Goal: Task Accomplishment & Management: Use online tool/utility

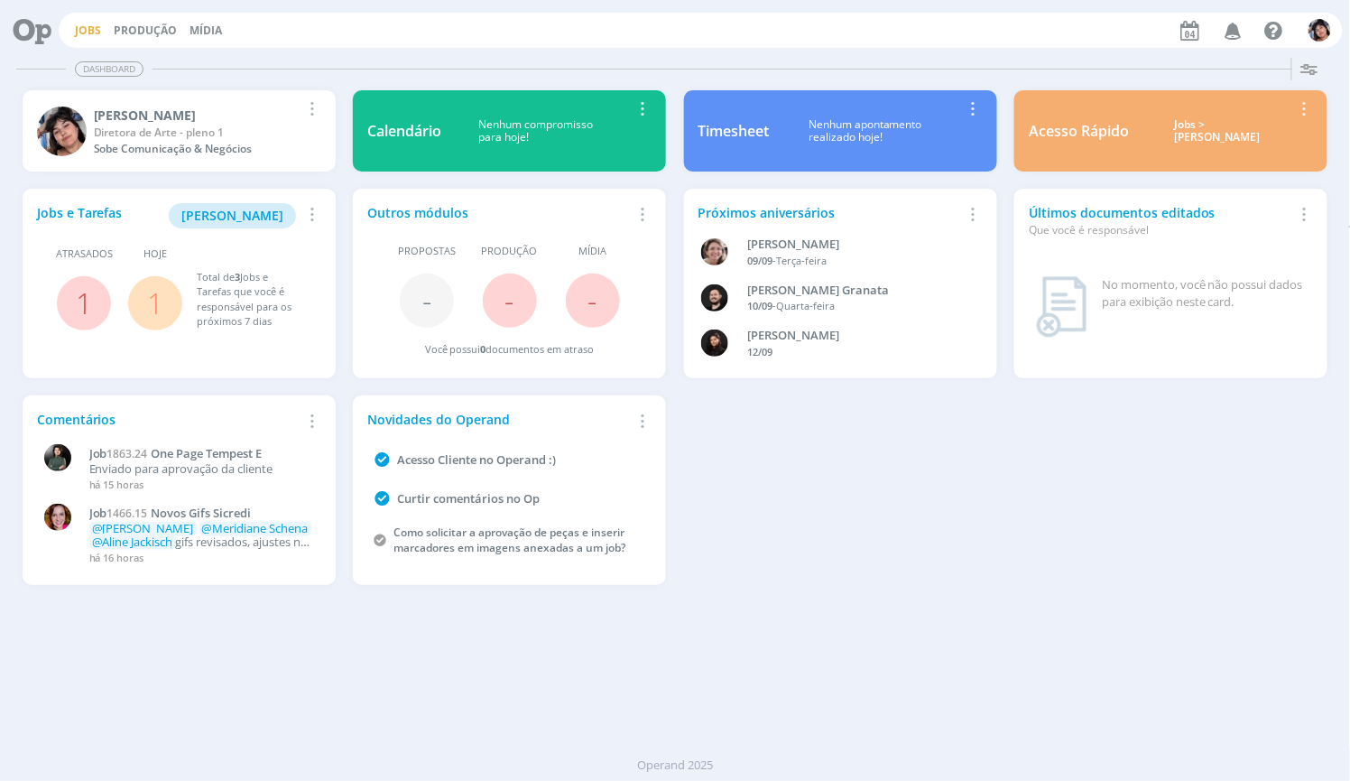
click at [83, 23] on link "Jobs" at bounding box center [88, 30] width 26 height 15
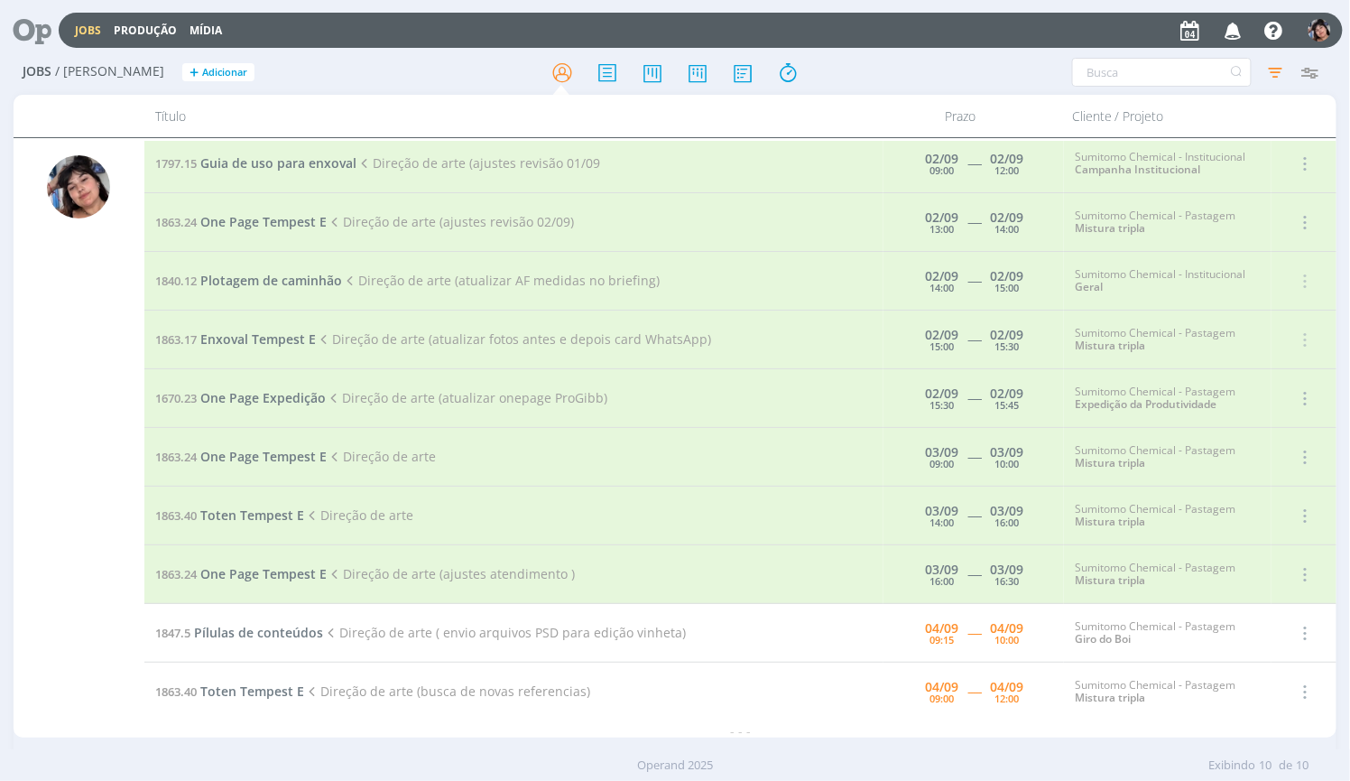
scroll to position [14, 0]
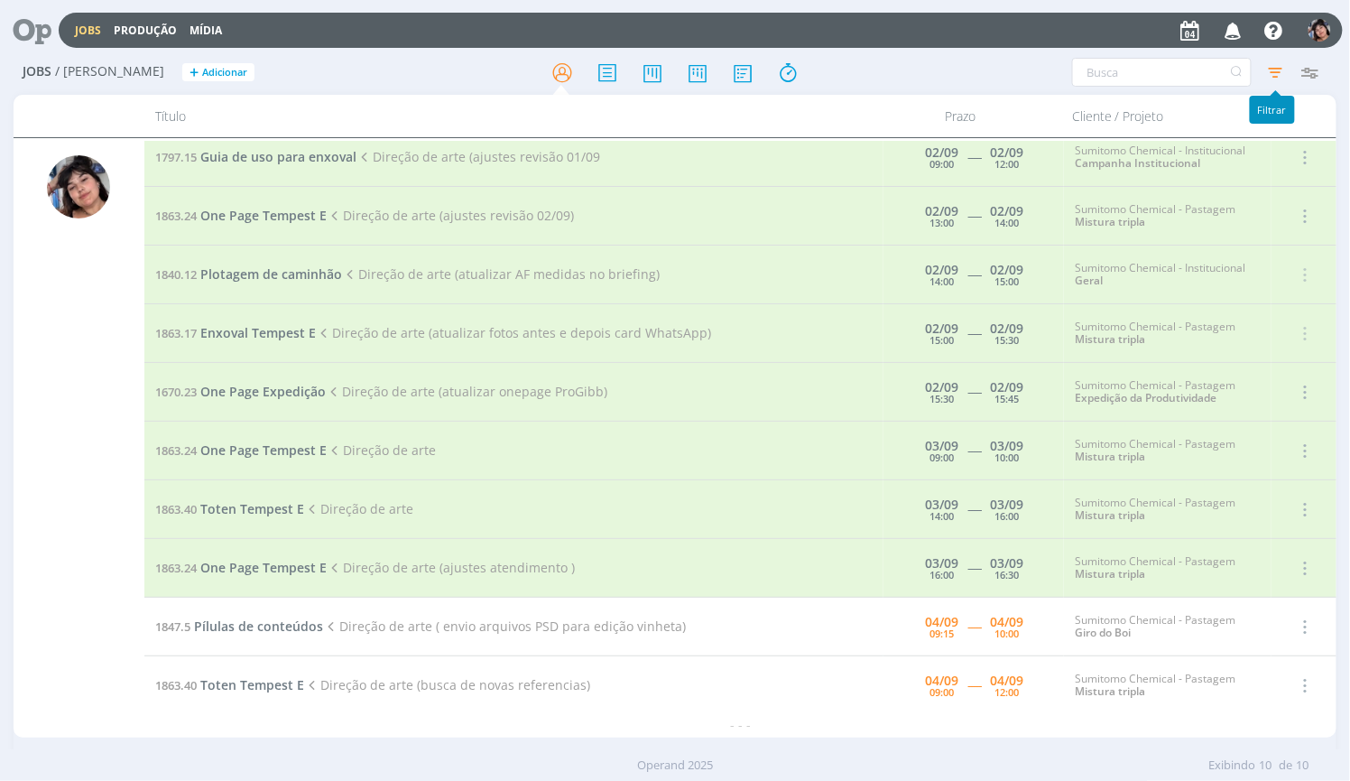
click at [1273, 65] on icon "button" at bounding box center [1275, 72] width 32 height 32
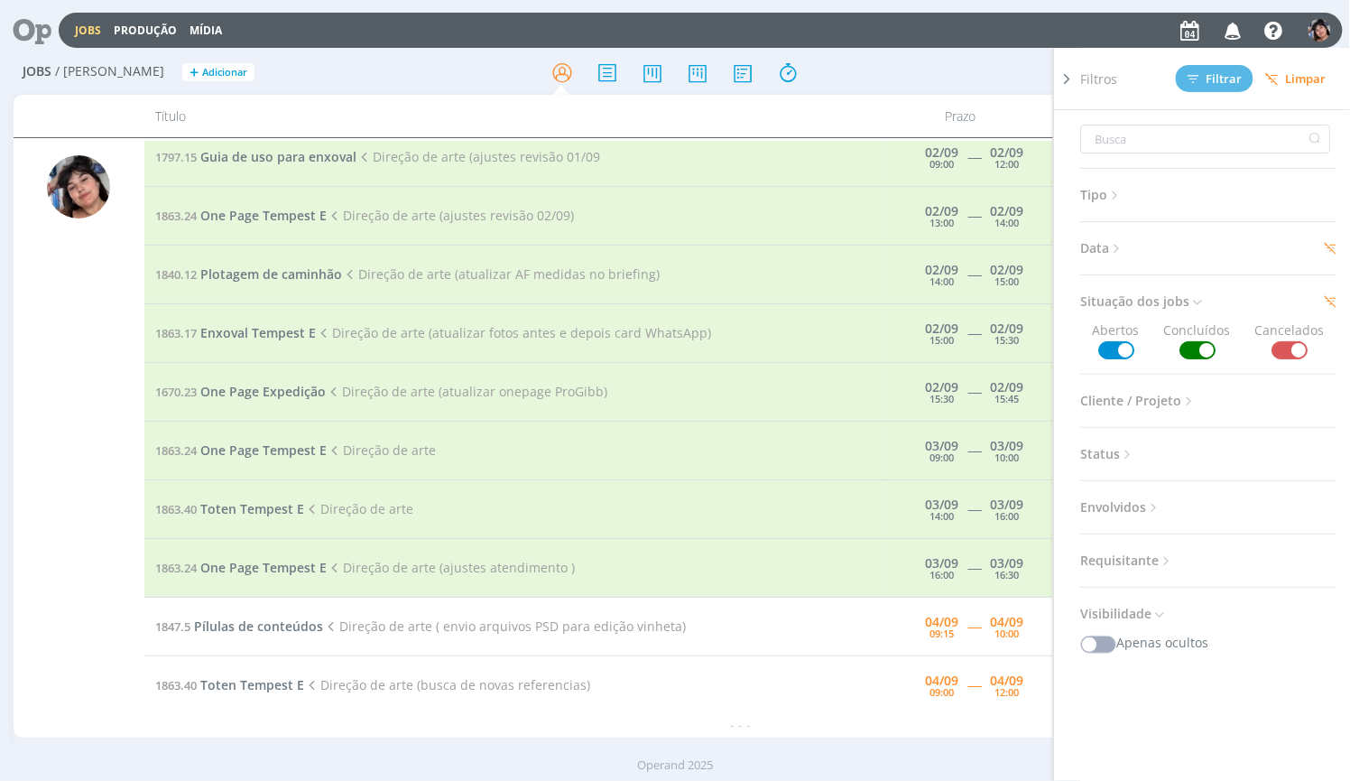
scroll to position [1, 0]
drag, startPoint x: 1157, startPoint y: 275, endPoint x: 1149, endPoint y: 268, distance: 10.9
click at [1150, 271] on div "Tipo Jobs e Tarefas Data Personalizado [DATE] a [DATE] Situação dos jobs Aberto…" at bounding box center [1216, 470] width 271 height 720
drag, startPoint x: 1120, startPoint y: 256, endPoint x: 1111, endPoint y: 246, distance: 13.4
click at [1117, 255] on span "Data" at bounding box center [1103, 247] width 44 height 23
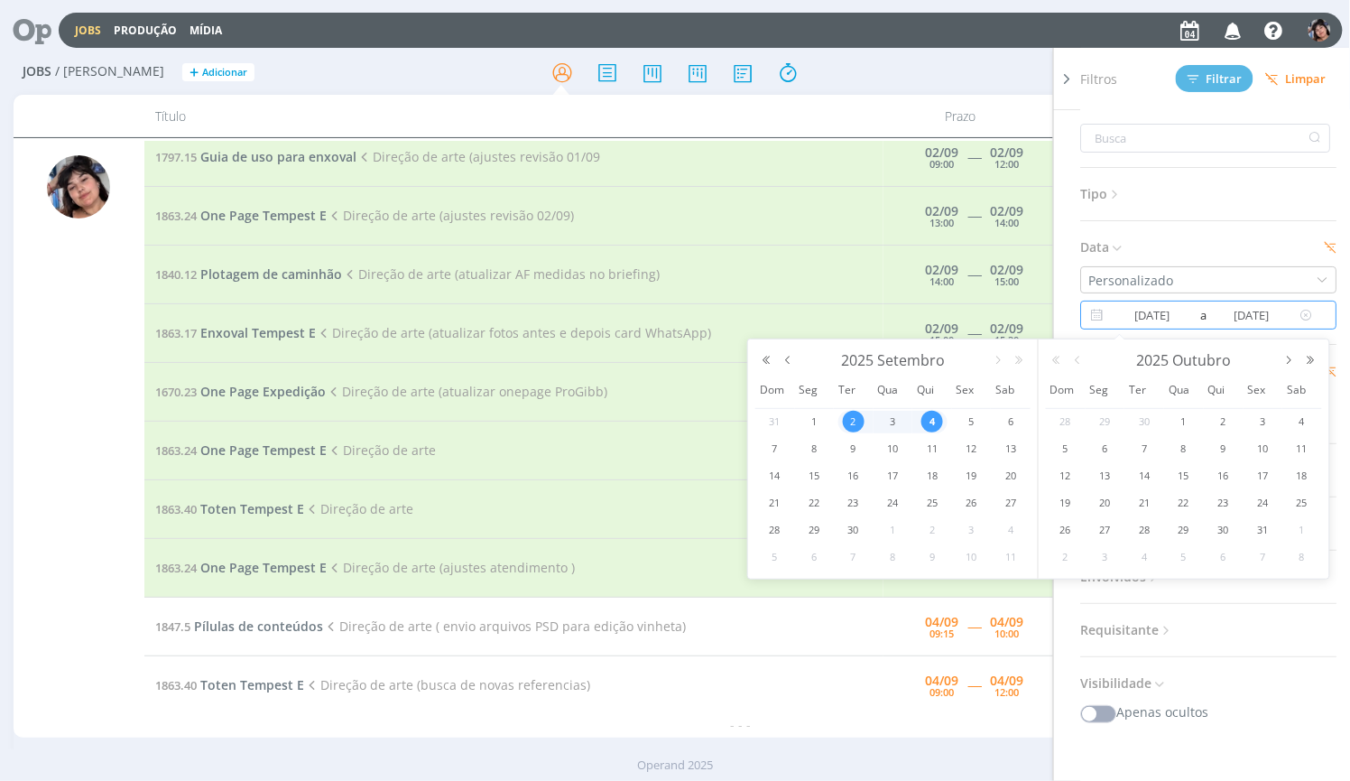
click at [1156, 311] on input "[DATE]" at bounding box center [1153, 315] width 88 height 22
click at [905, 422] on div "3" at bounding box center [894, 422] width 40 height 23
click at [982, 422] on div "5" at bounding box center [969, 422] width 35 height 23
type input "[DATE]"
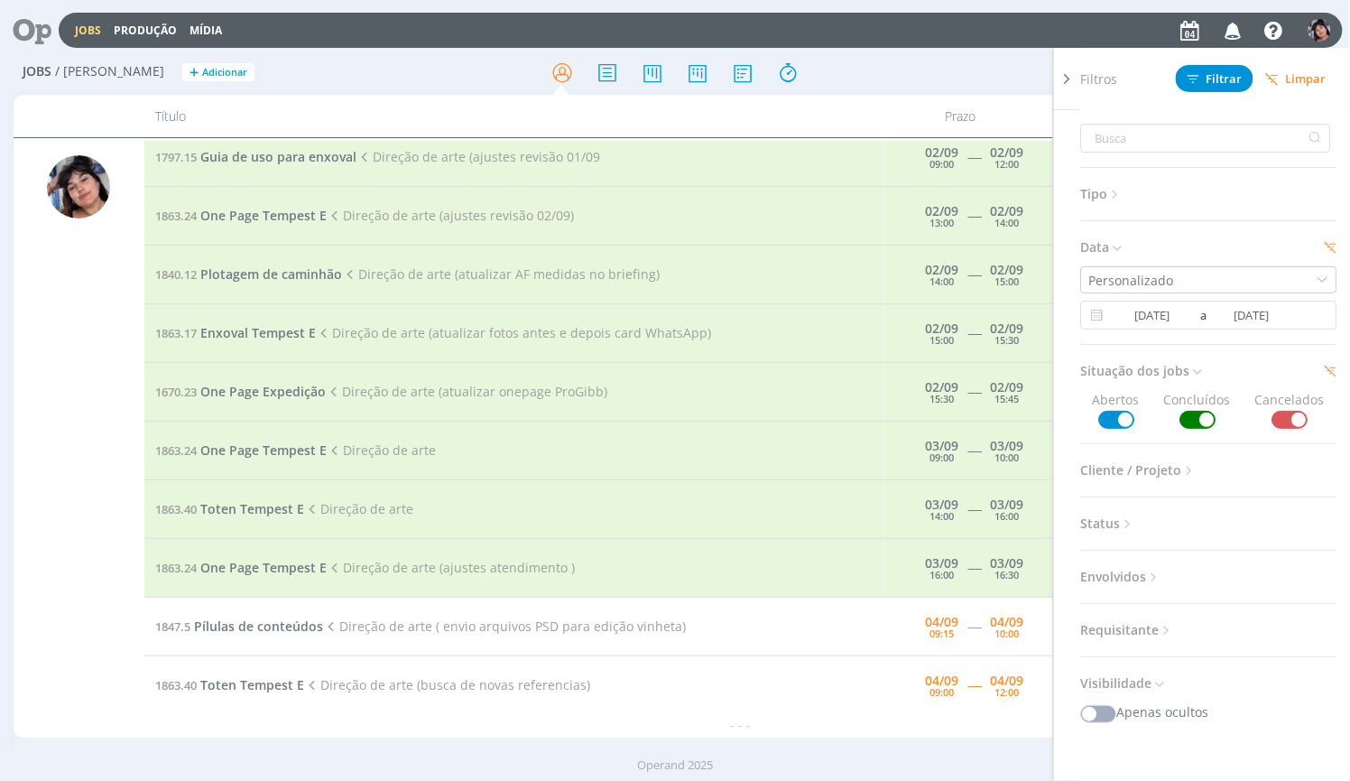
click at [1224, 58] on div "Filtros Filtrar [GEOGRAPHIC_DATA]" at bounding box center [1216, 78] width 271 height 61
click at [1213, 93] on div "Filtros Filtrar [GEOGRAPHIC_DATA]" at bounding box center [1216, 78] width 271 height 61
click at [1211, 82] on span "Filtrar" at bounding box center [1215, 79] width 55 height 12
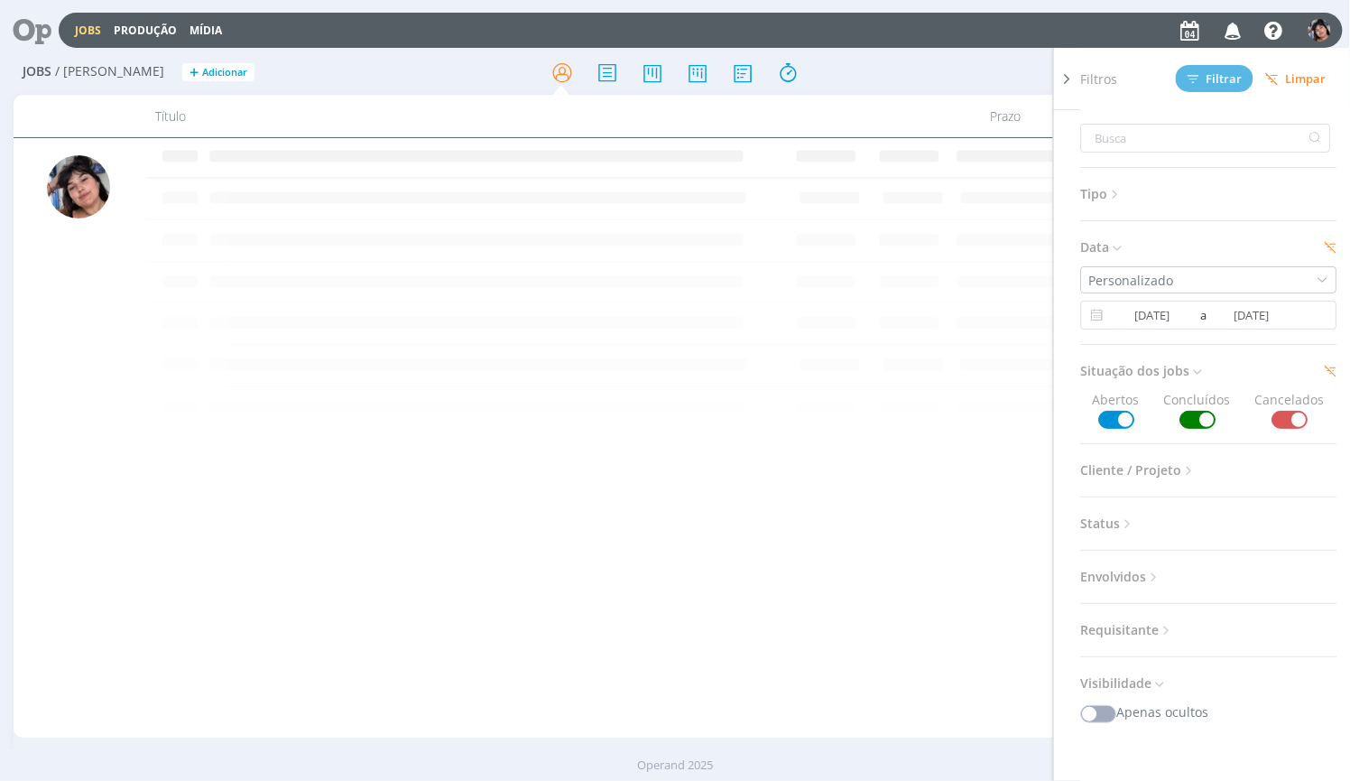
scroll to position [0, 0]
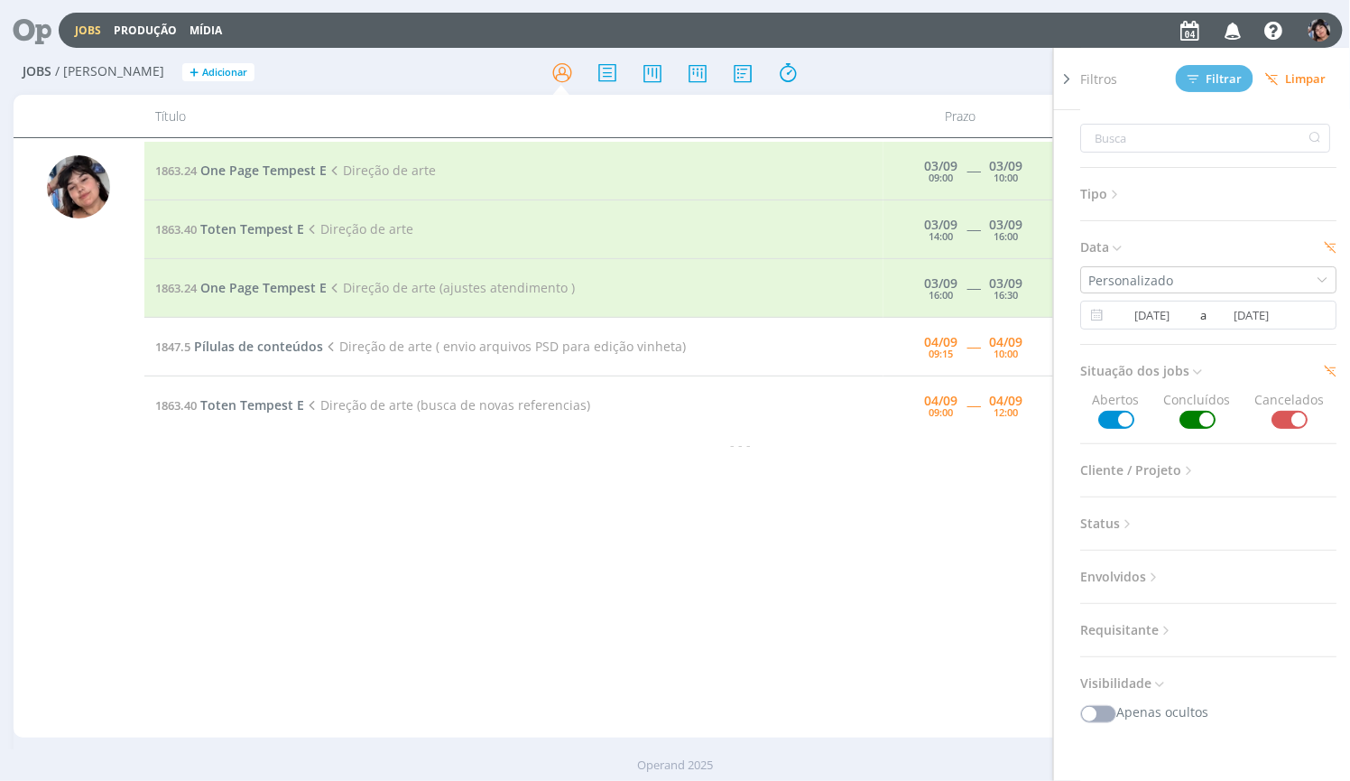
click at [1024, 116] on div "Prazo" at bounding box center [960, 116] width 202 height 42
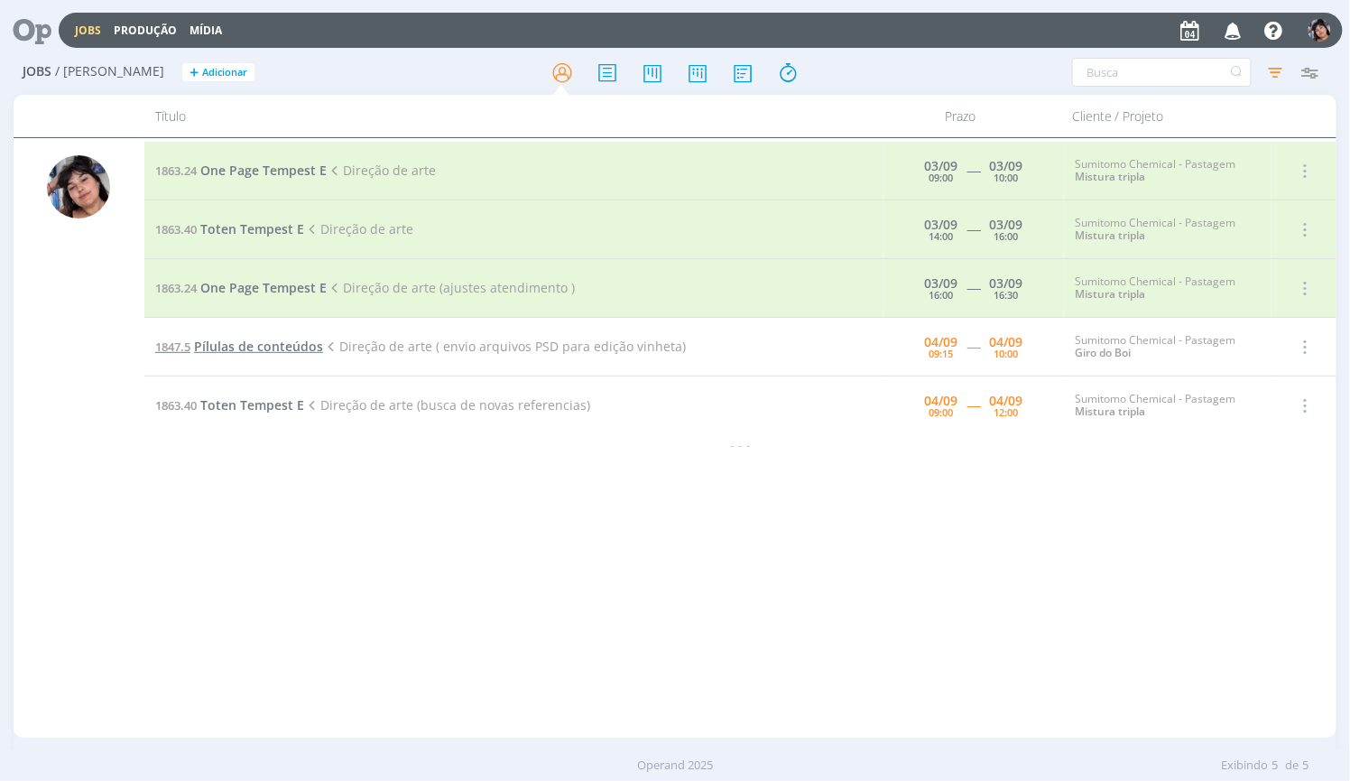
click at [316, 352] on span "Pílulas de conteúdos" at bounding box center [258, 346] width 129 height 17
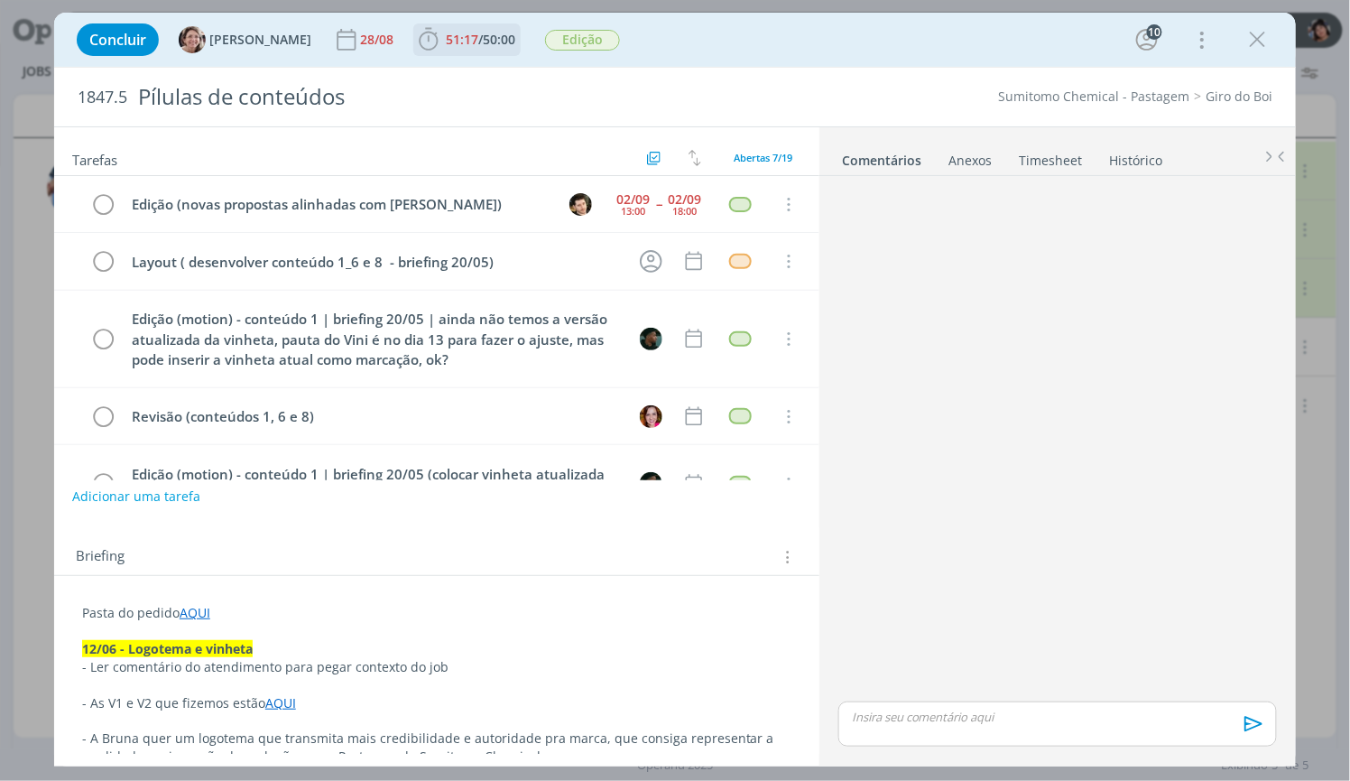
scroll to position [173, 0]
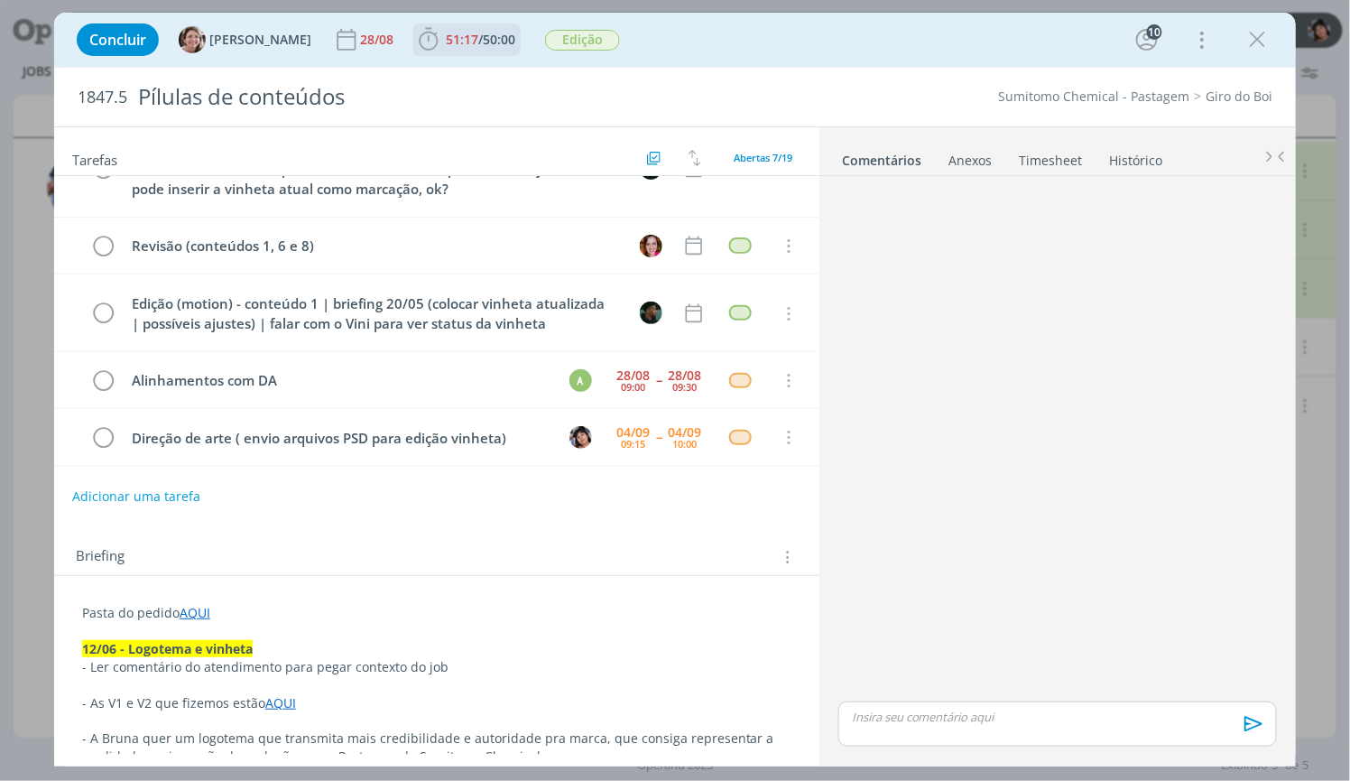
click at [446, 46] on span "51:17" at bounding box center [462, 39] width 32 height 17
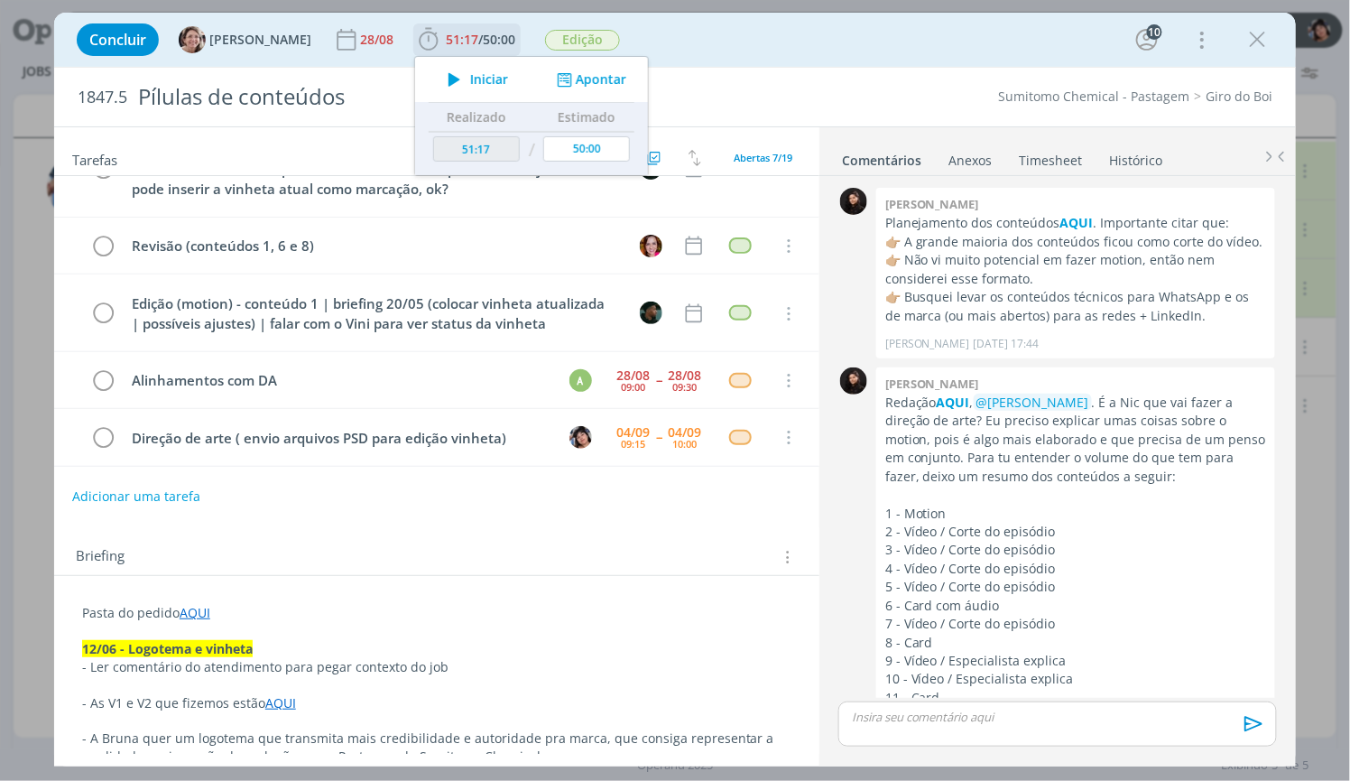
scroll to position [2609, 0]
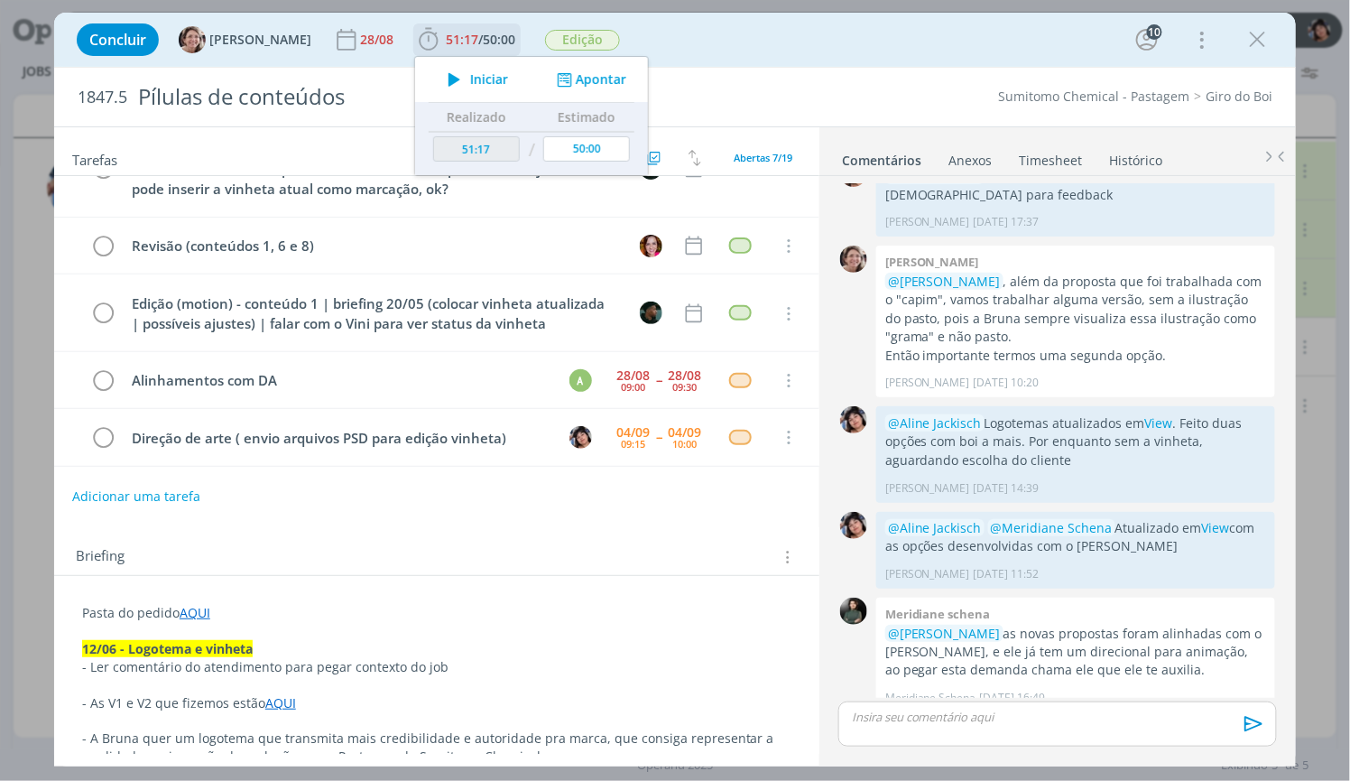
click at [439, 79] on icon "dialog" at bounding box center [455, 79] width 32 height 23
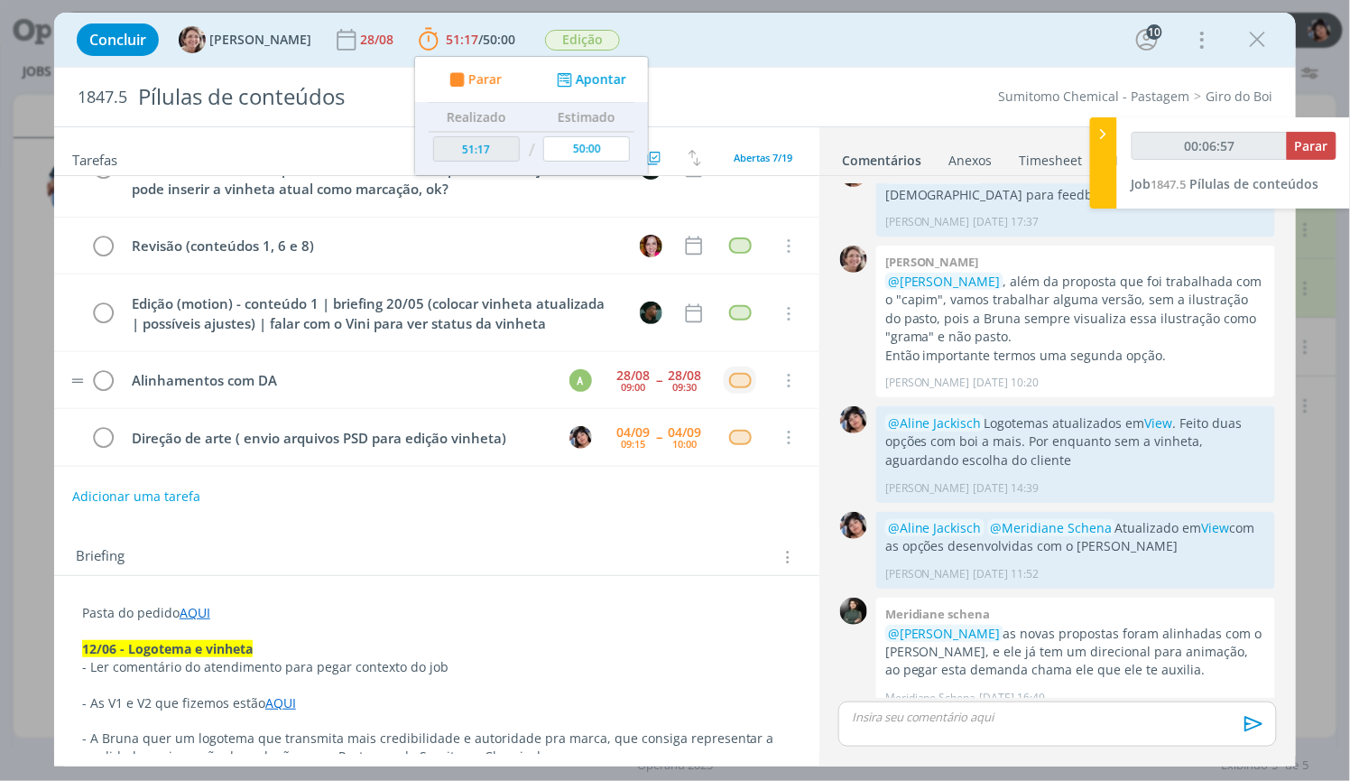
scroll to position [2731, 0]
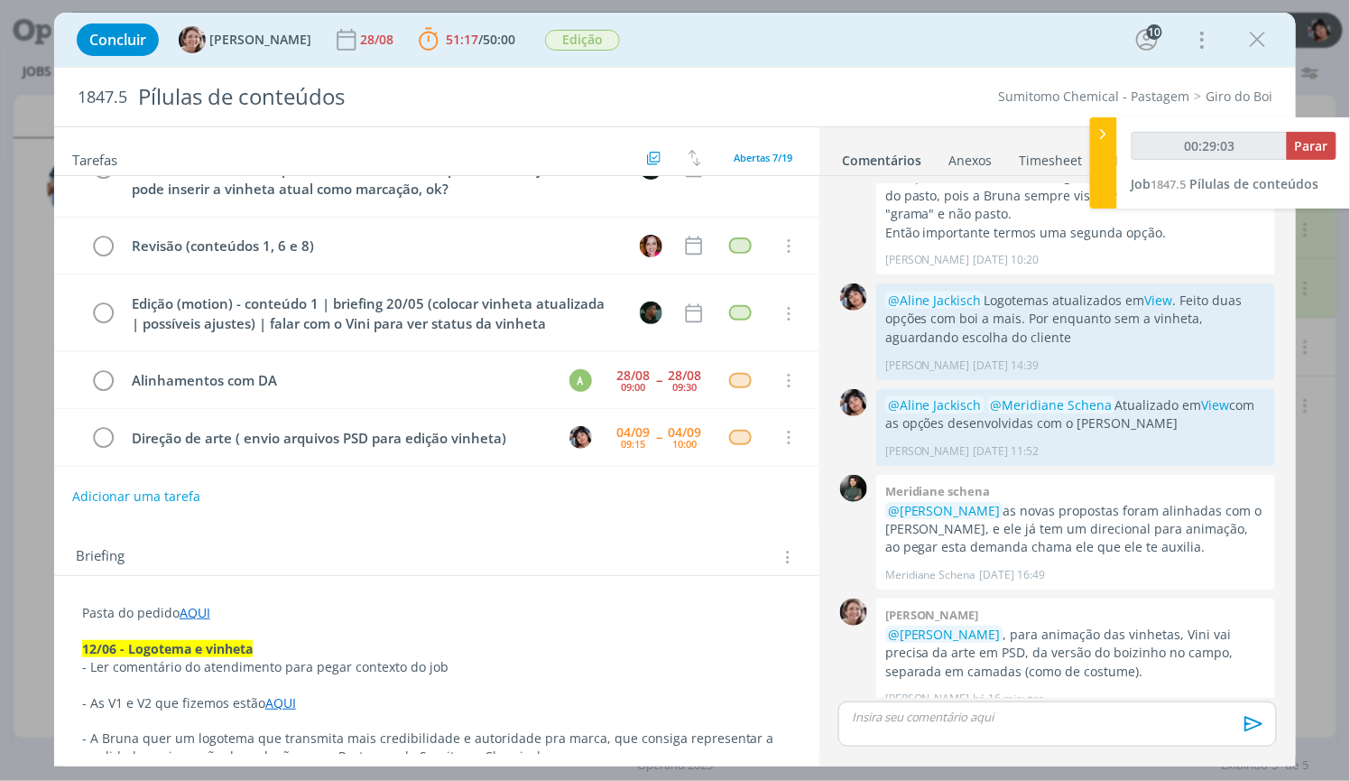
click at [1131, 719] on p "dialog" at bounding box center [1058, 717] width 410 height 16
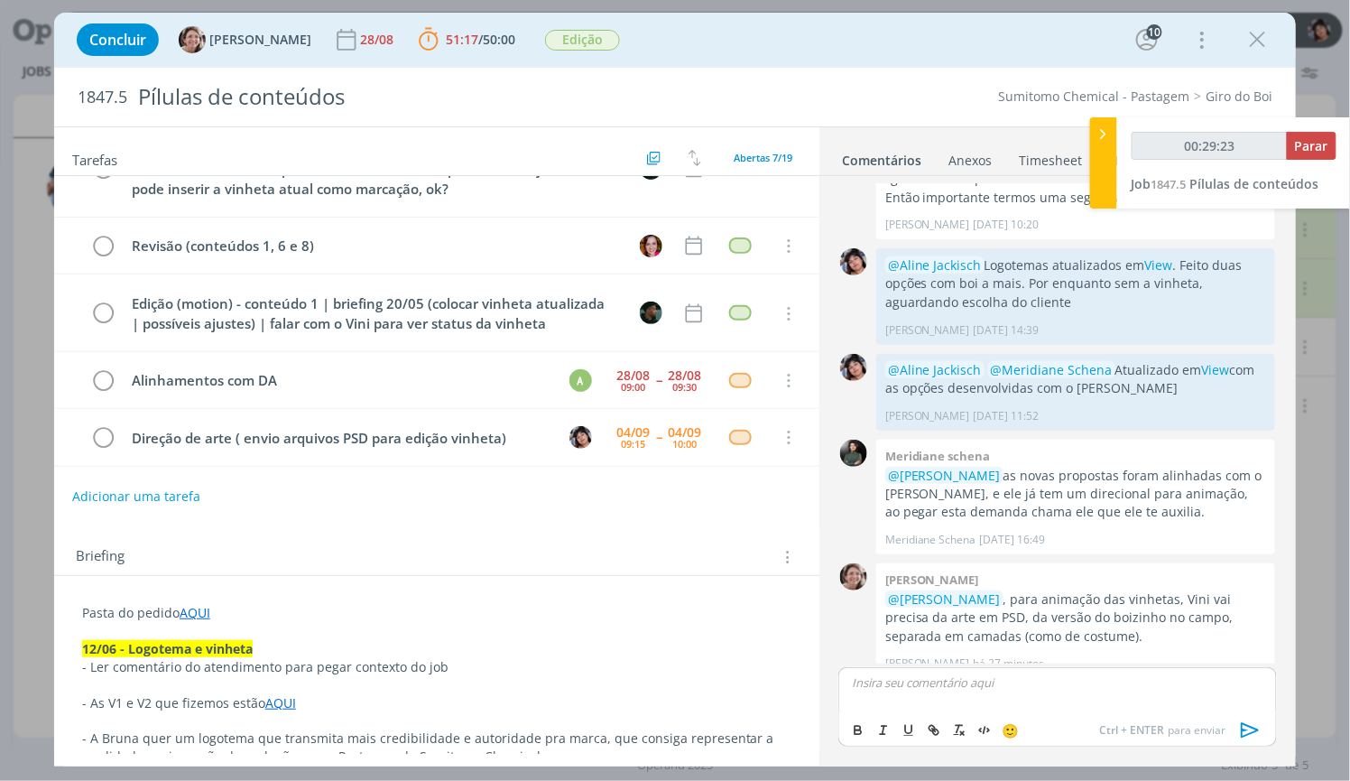
click at [1074, 682] on p "dialog" at bounding box center [1058, 682] width 410 height 16
type input "00:29:24"
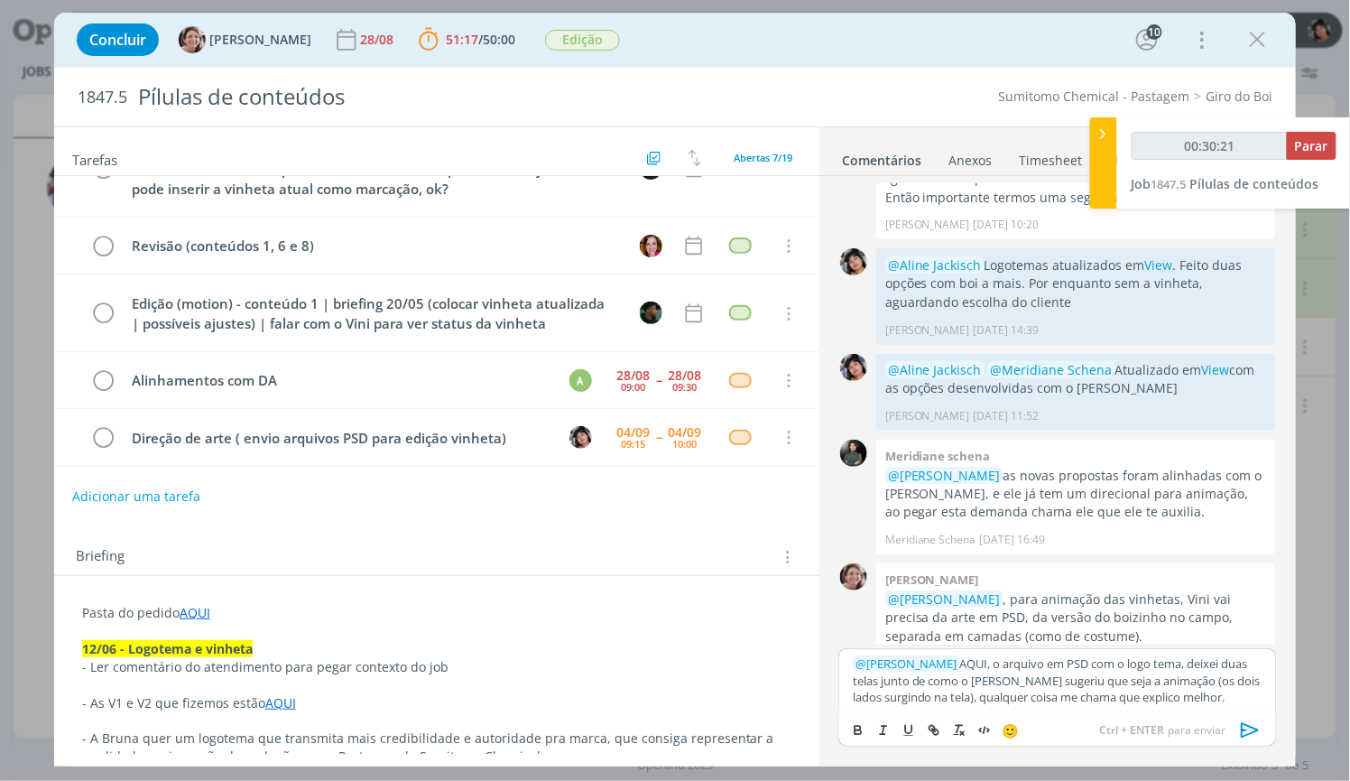
type input "00:30:22"
click at [980, 668] on p "﻿ @ [PERSON_NAME] ﻿ AQUI, o arquivo em PSD com o logo tema, deixei duas telas j…" at bounding box center [1058, 680] width 410 height 50
click at [932, 728] on icon "dialog" at bounding box center [934, 730] width 14 height 14
type input "AQUI"
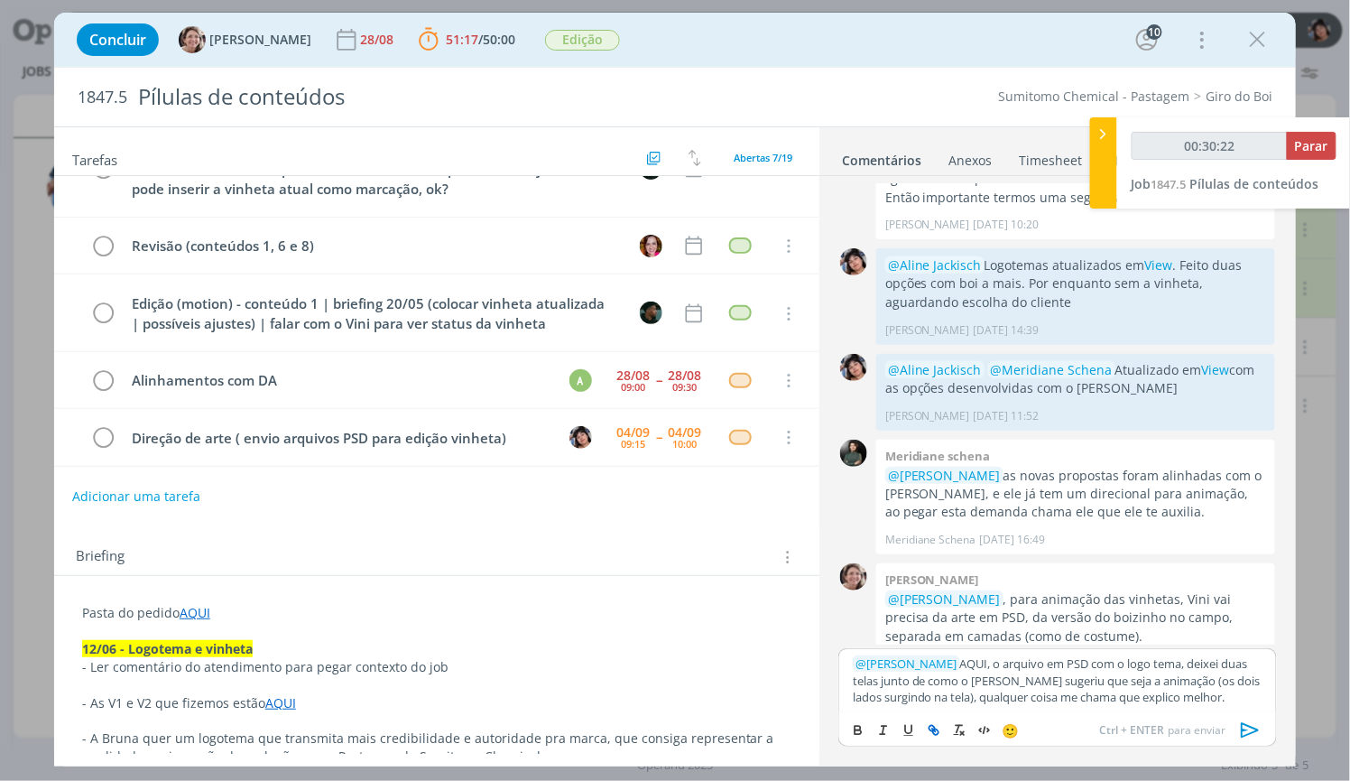
type input "00:30:23"
paste input "[URL][DOMAIN_NAME]"
type input "[URL][DOMAIN_NAME]"
type input "00:30:24"
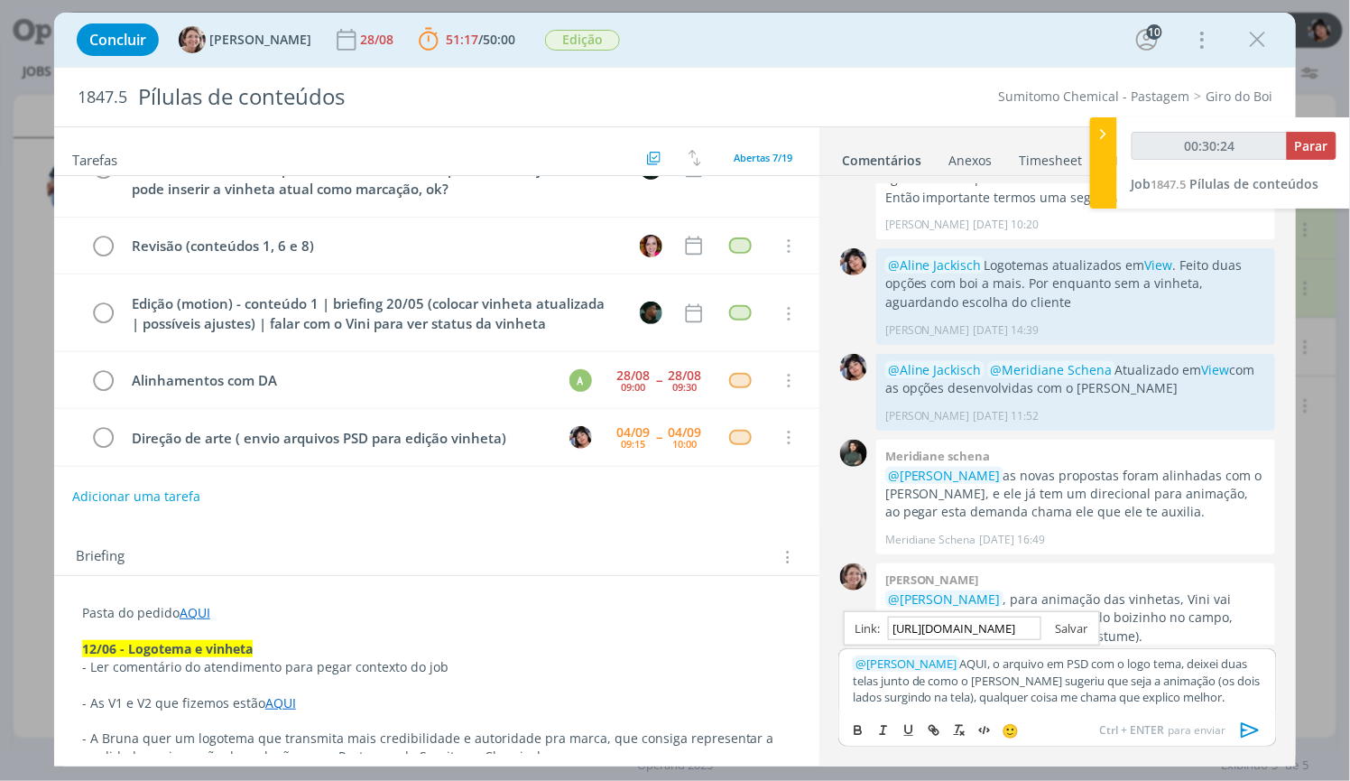
type input "[URL][DOMAIN_NAME]"
click at [1079, 624] on link "dialog" at bounding box center [1065, 628] width 47 height 16
click at [1252, 733] on icon "dialog" at bounding box center [1251, 729] width 18 height 15
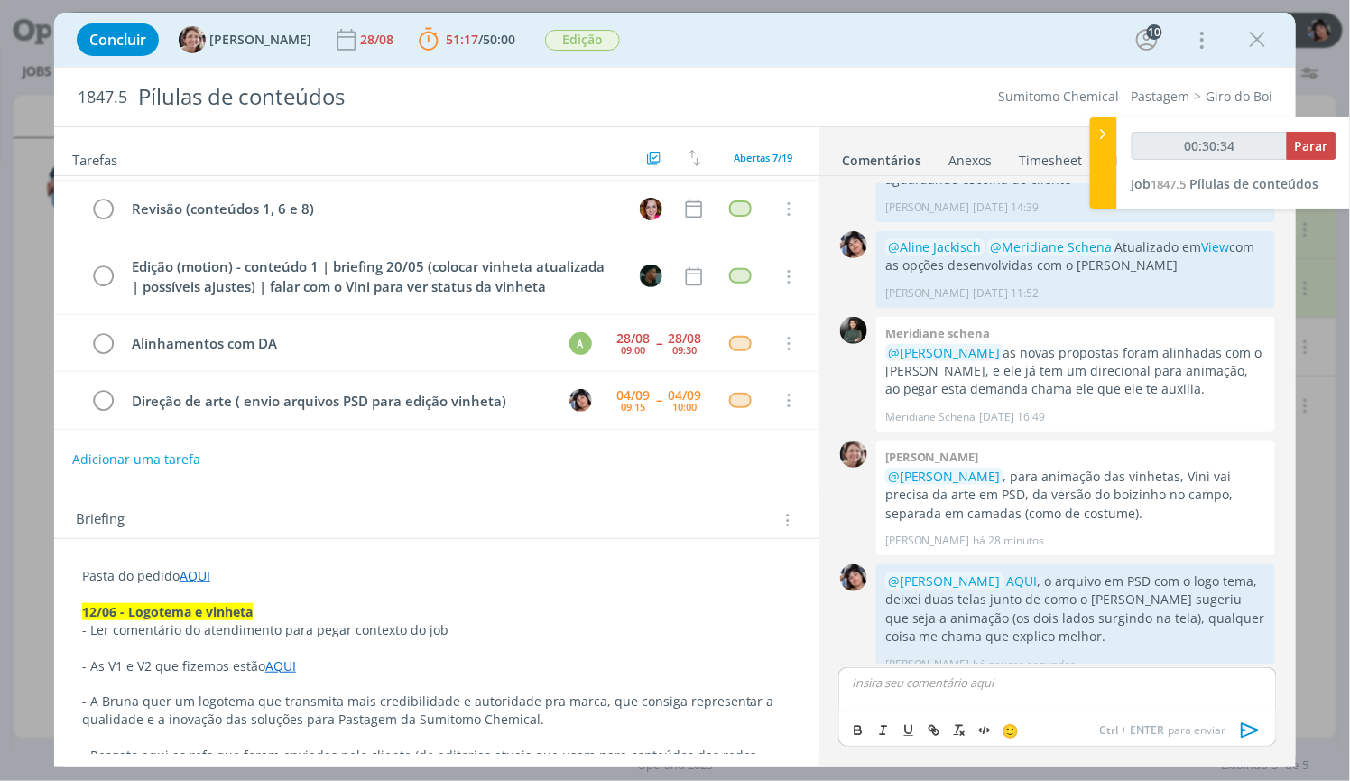
scroll to position [38, 0]
click at [1311, 137] on span "Parar" at bounding box center [1311, 145] width 33 height 17
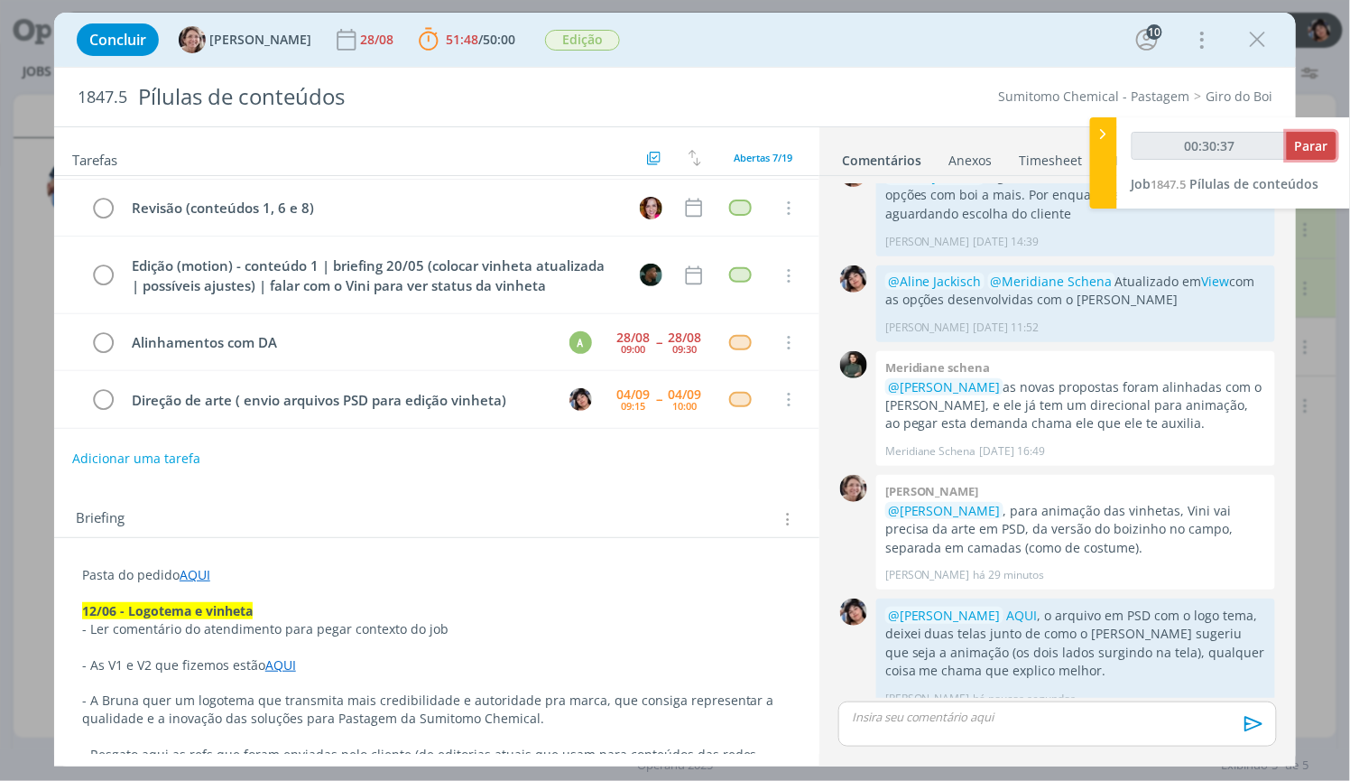
click at [1311, 146] on span "Parar" at bounding box center [1311, 145] width 33 height 17
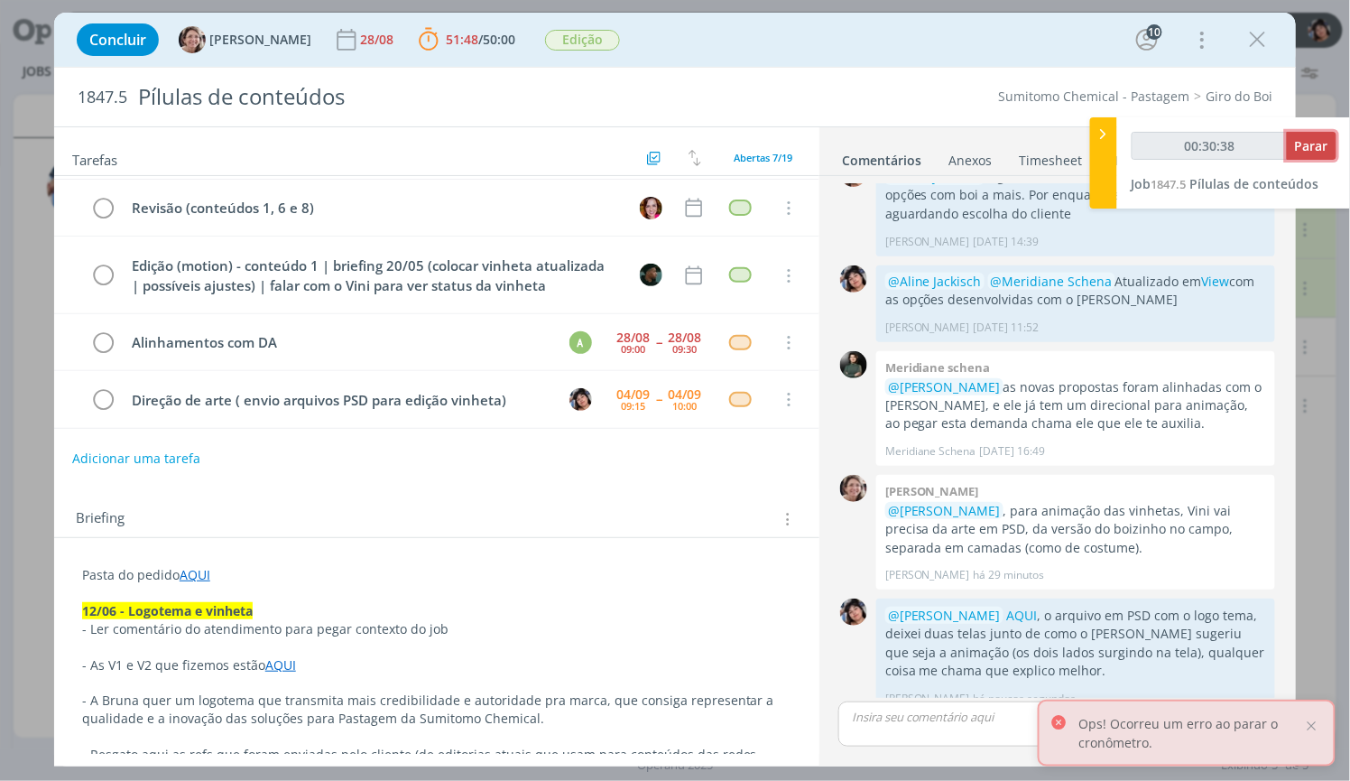
click at [1311, 146] on span "Parar" at bounding box center [1311, 145] width 33 height 17
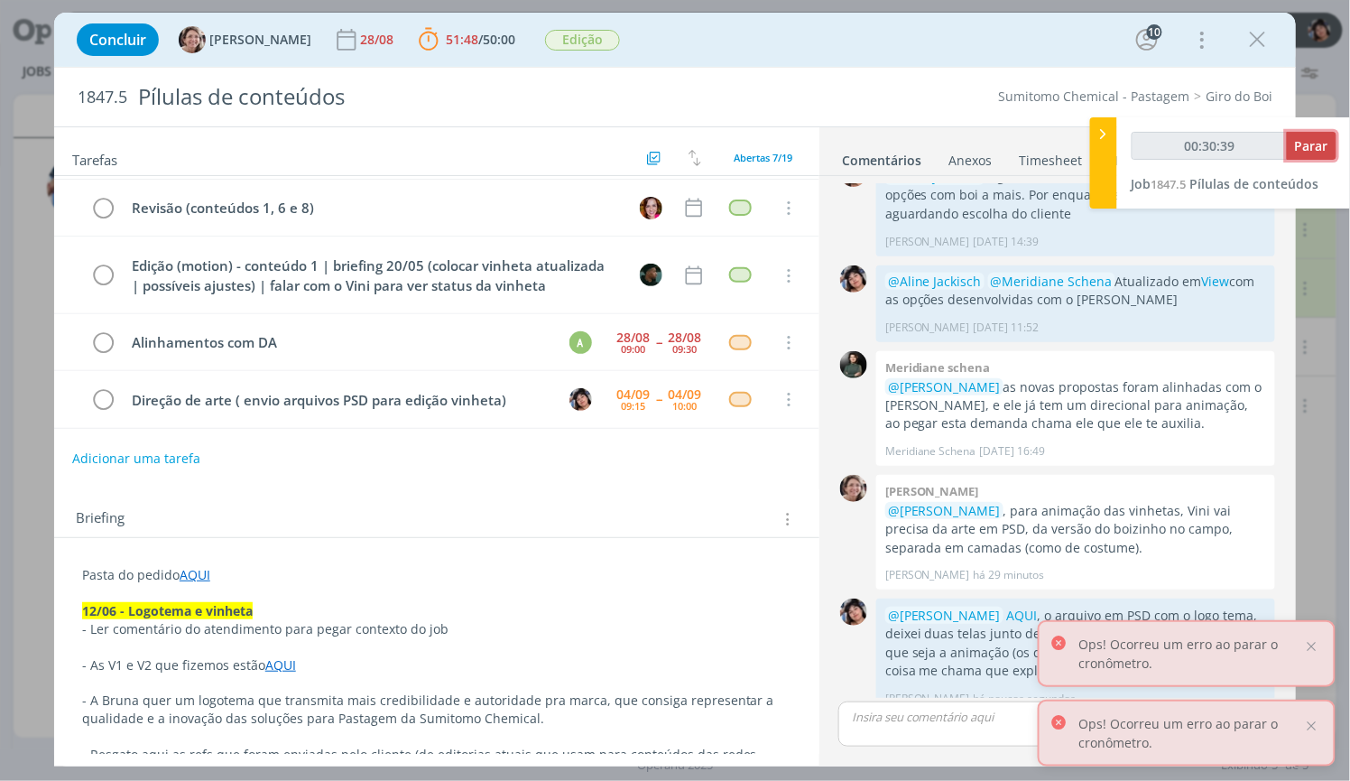
click at [1311, 146] on span "Parar" at bounding box center [1311, 145] width 33 height 17
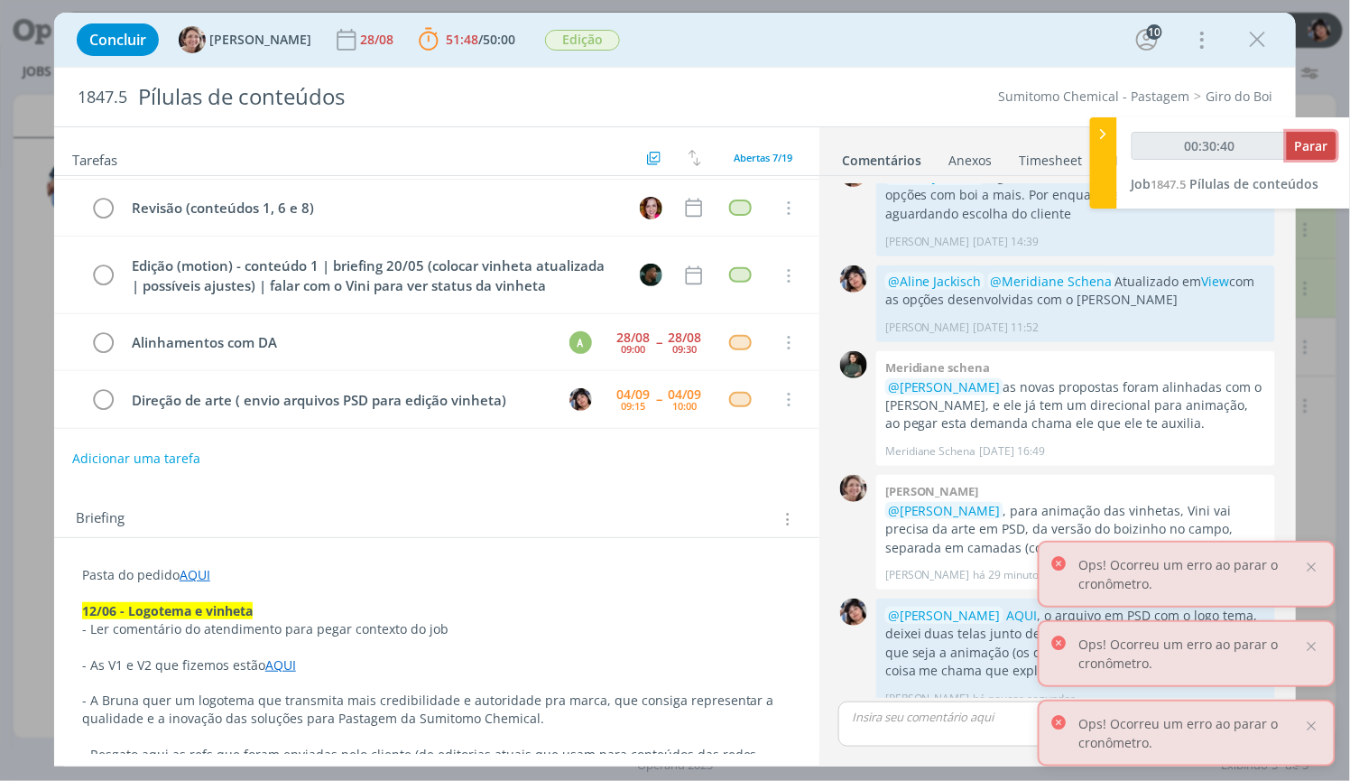
click at [1311, 146] on span "Parar" at bounding box center [1311, 145] width 33 height 17
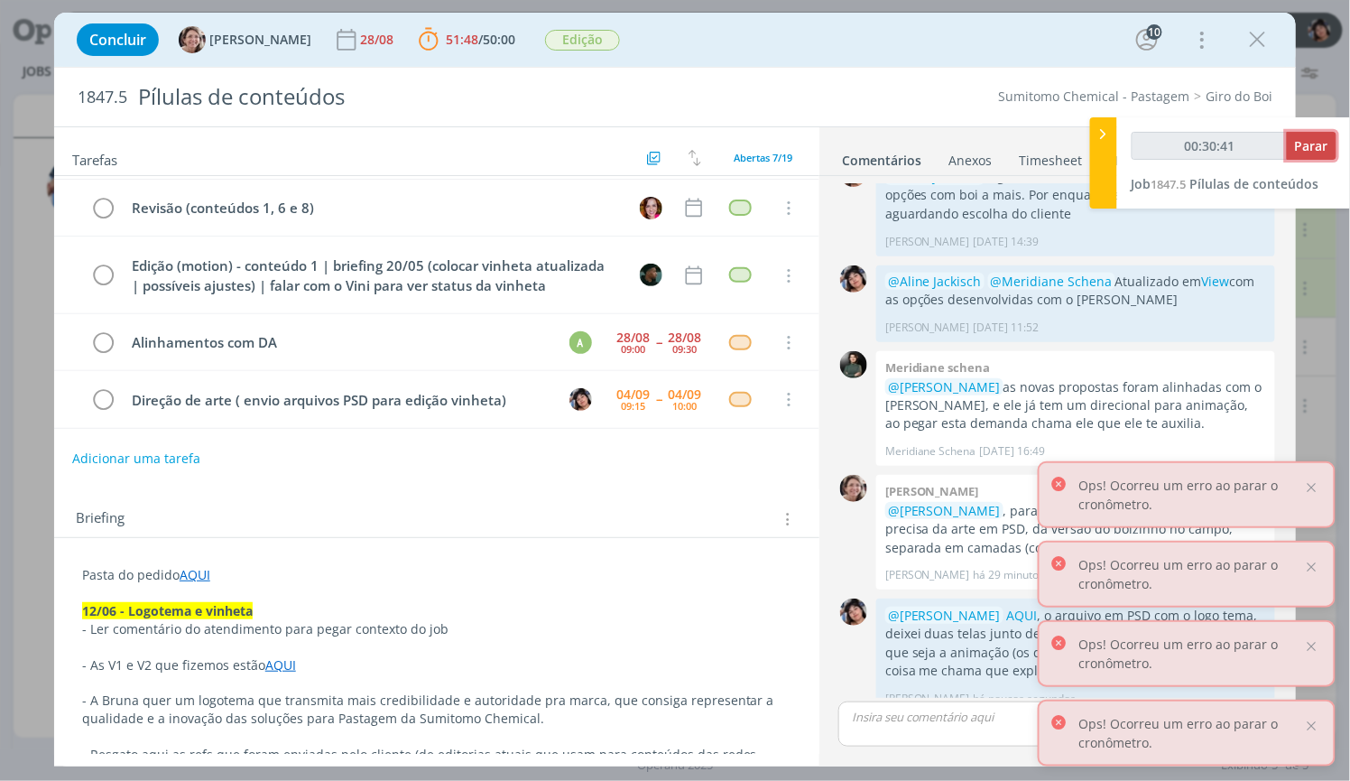
click at [1311, 146] on span "Parar" at bounding box center [1311, 145] width 33 height 17
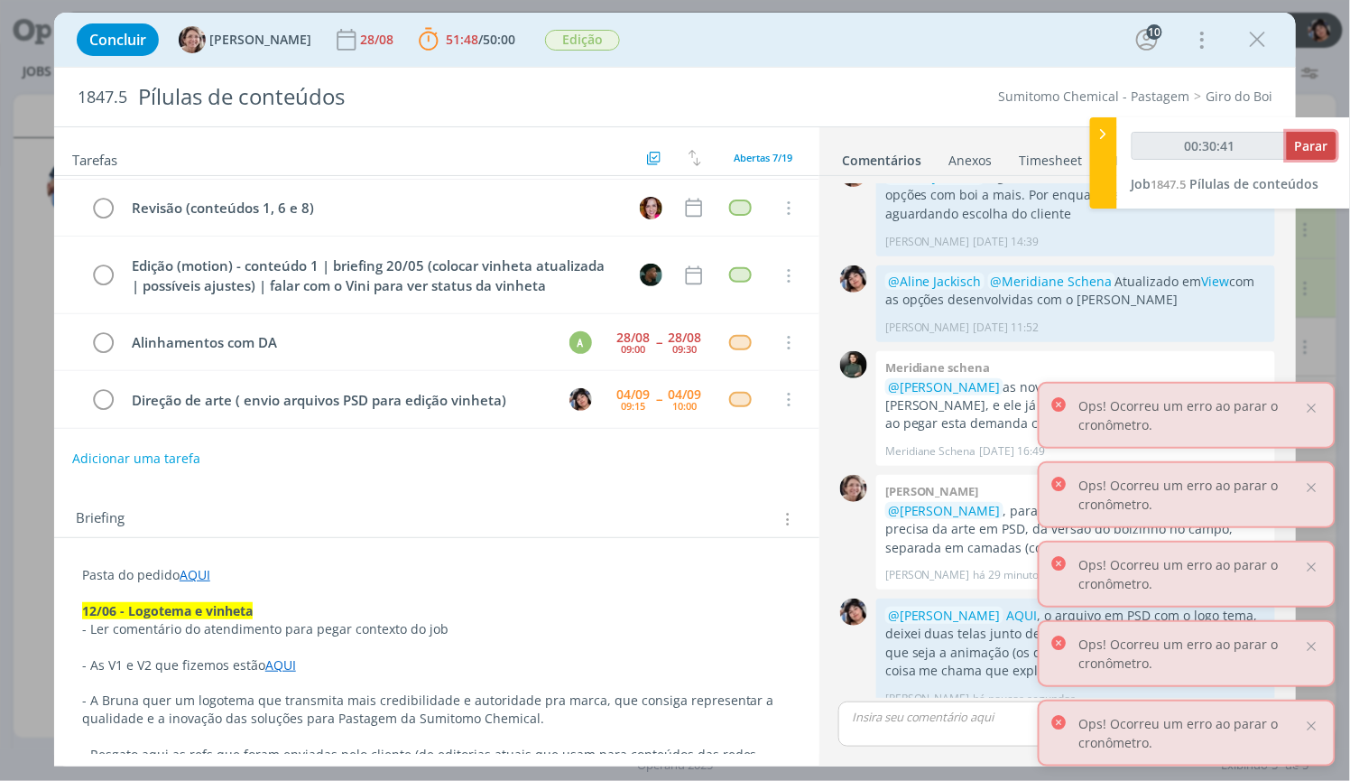
click at [1311, 146] on span "Parar" at bounding box center [1311, 145] width 33 height 17
type input "00:31:00"
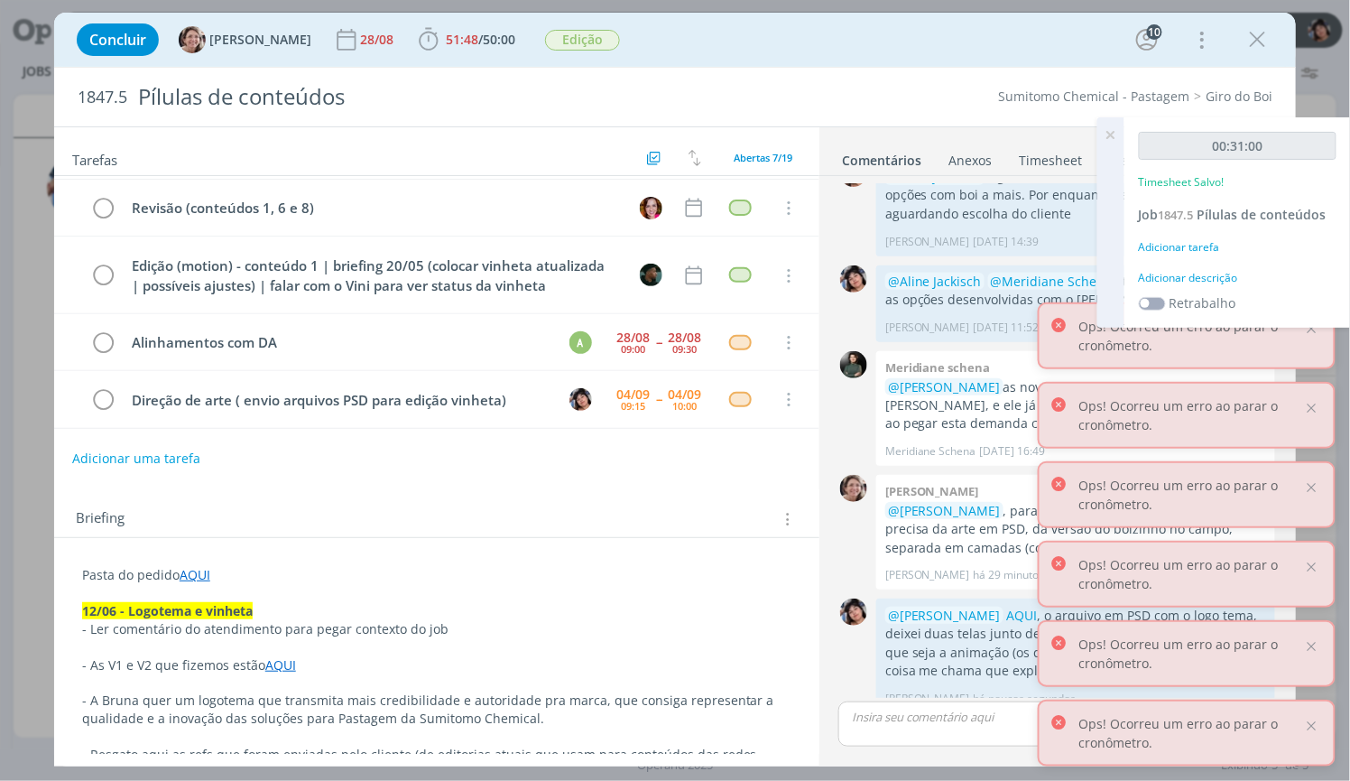
click at [1208, 246] on div "Adicionar tarefa" at bounding box center [1238, 247] width 198 height 16
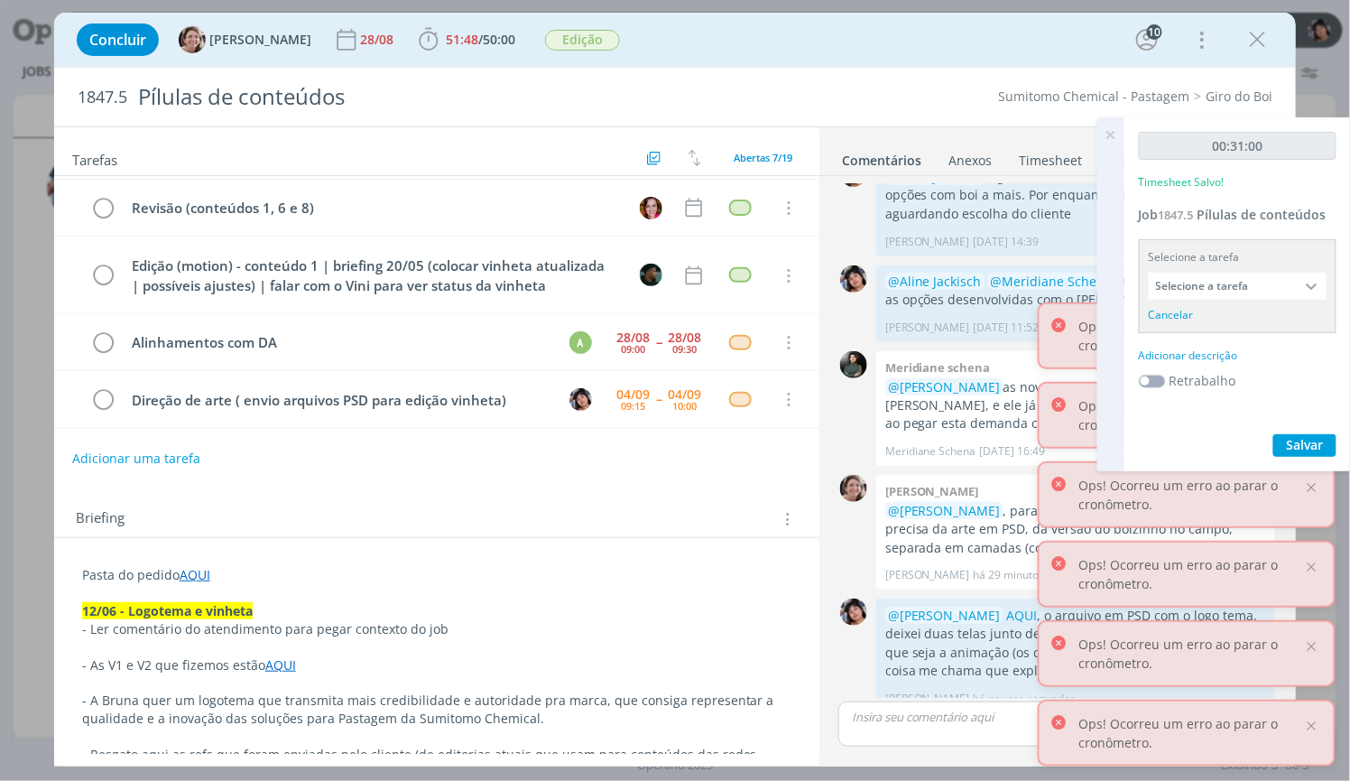
click at [1183, 295] on input "Selecione a tarefa" at bounding box center [1238, 286] width 178 height 27
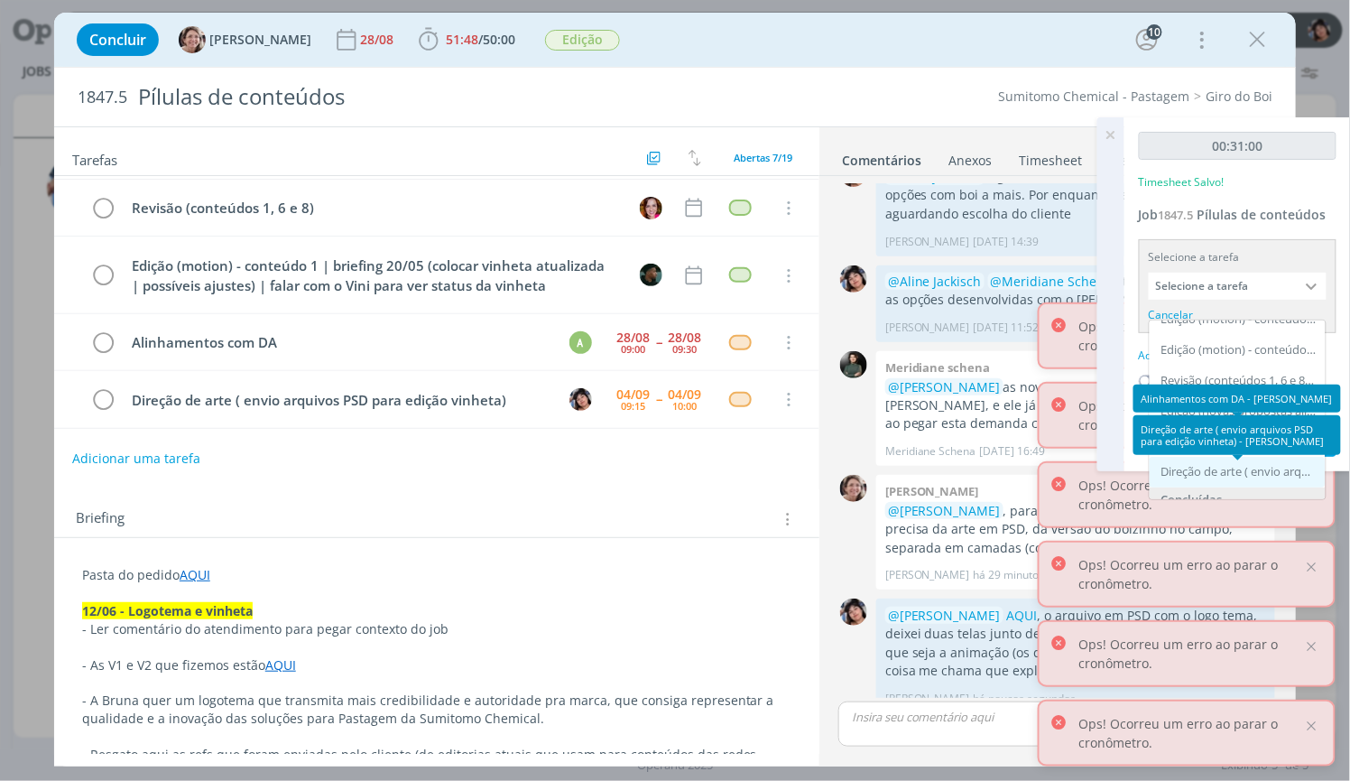
scroll to position [97, 0]
click at [1234, 474] on div "Direção de arte ( envio arquivos PSD para edição vinheta) - [PERSON_NAME]" at bounding box center [1240, 471] width 156 height 14
type input "Direção de arte ( envio arquivos PSD para edição vinheta)"
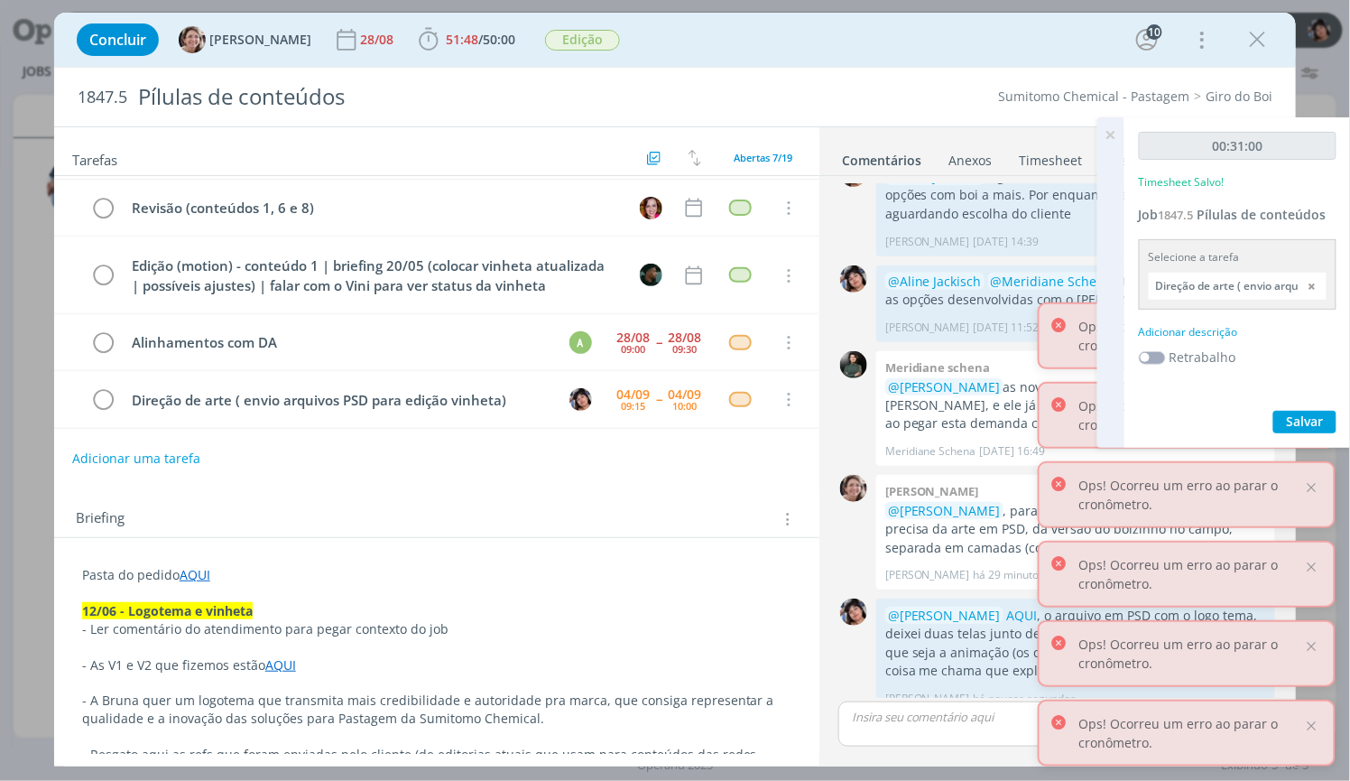
click at [1195, 334] on div "Adicionar descrição" at bounding box center [1238, 332] width 198 height 16
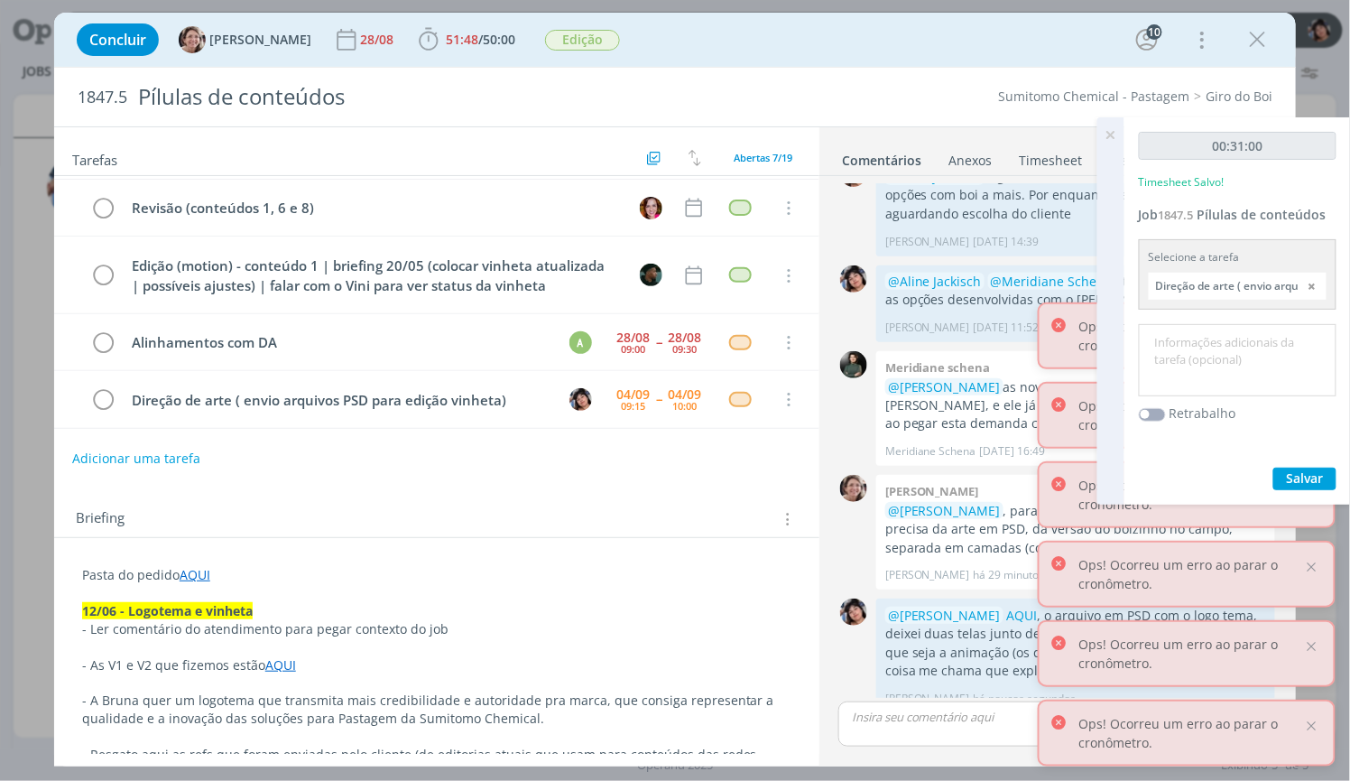
click at [1199, 347] on textarea at bounding box center [1238, 361] width 189 height 64
type textarea "Vinheta em PSD"
click at [1312, 477] on span "Salvar" at bounding box center [1305, 477] width 37 height 17
click at [1115, 121] on icon at bounding box center [1111, 134] width 32 height 35
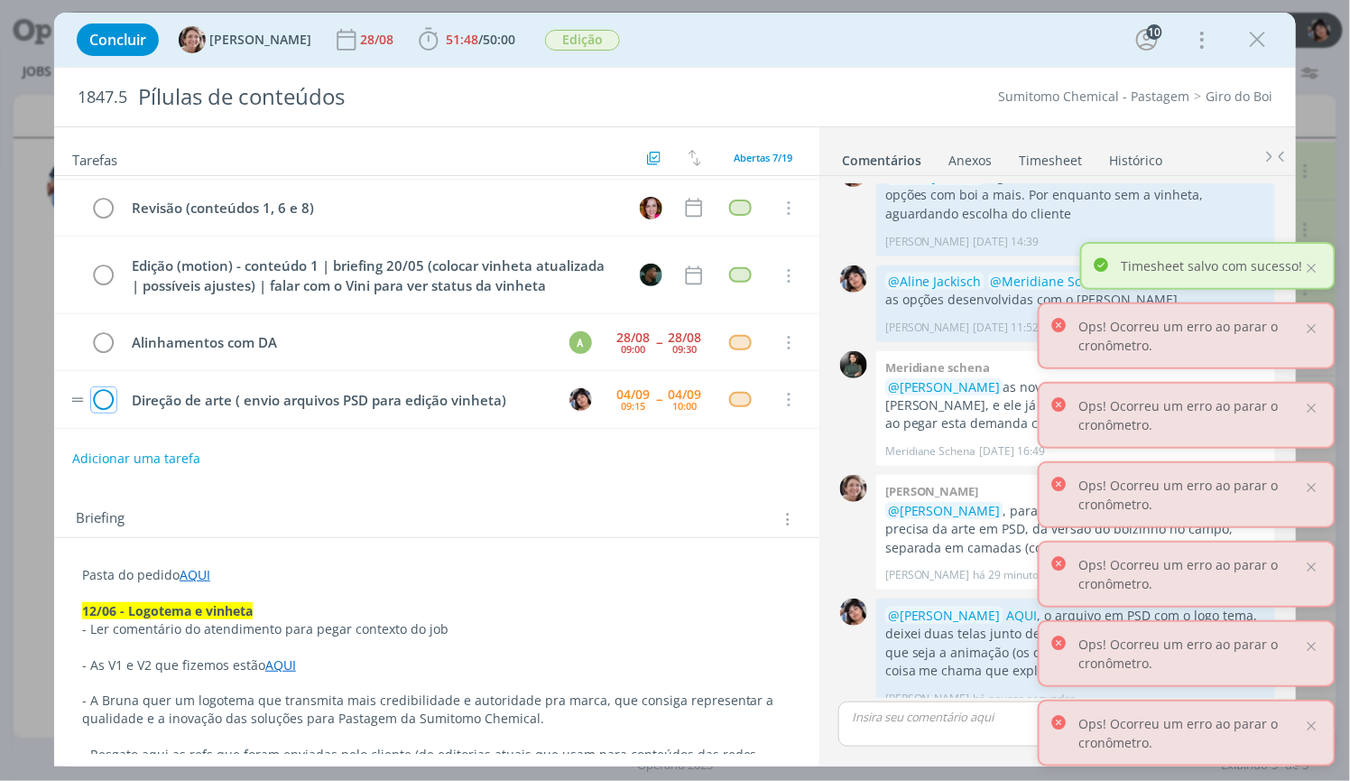
click at [96, 408] on icon "dialog" at bounding box center [103, 399] width 25 height 27
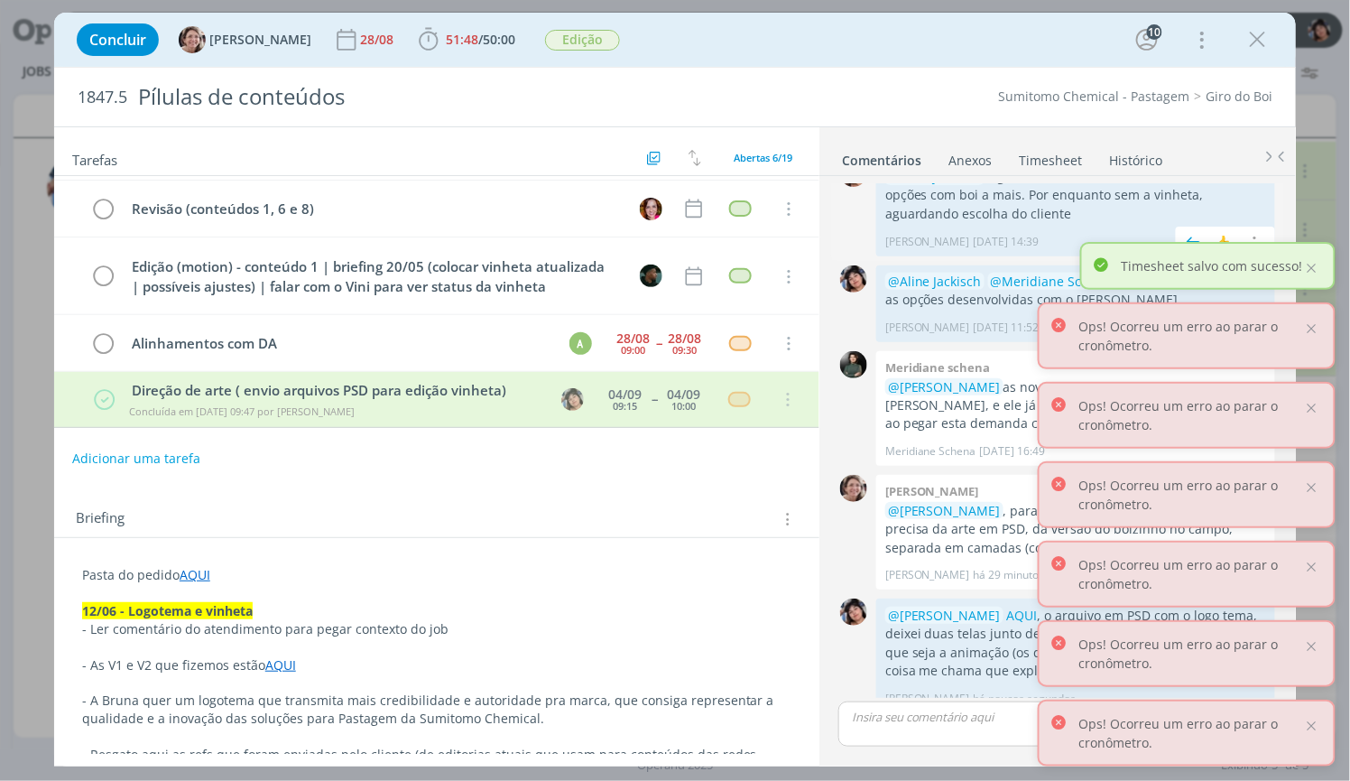
scroll to position [172, 0]
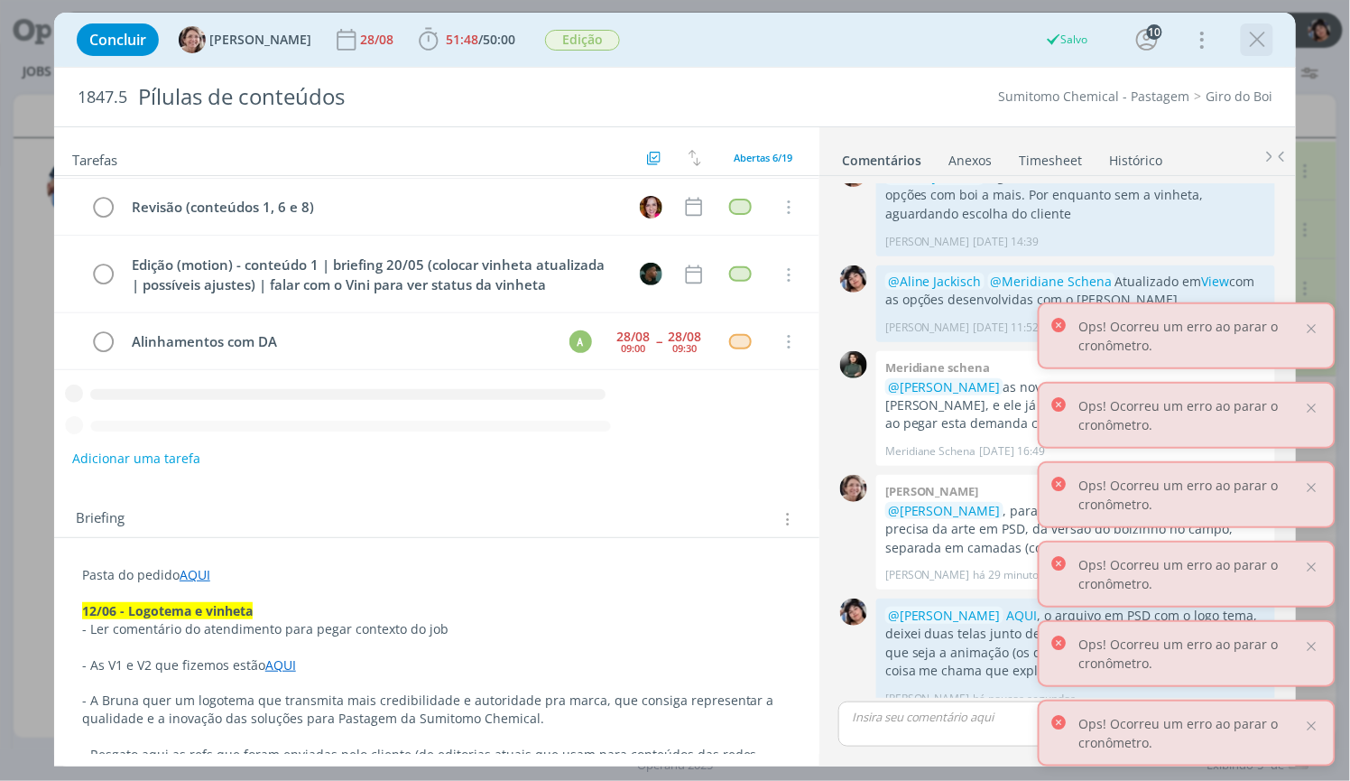
click at [1261, 42] on icon "dialog" at bounding box center [1257, 39] width 27 height 27
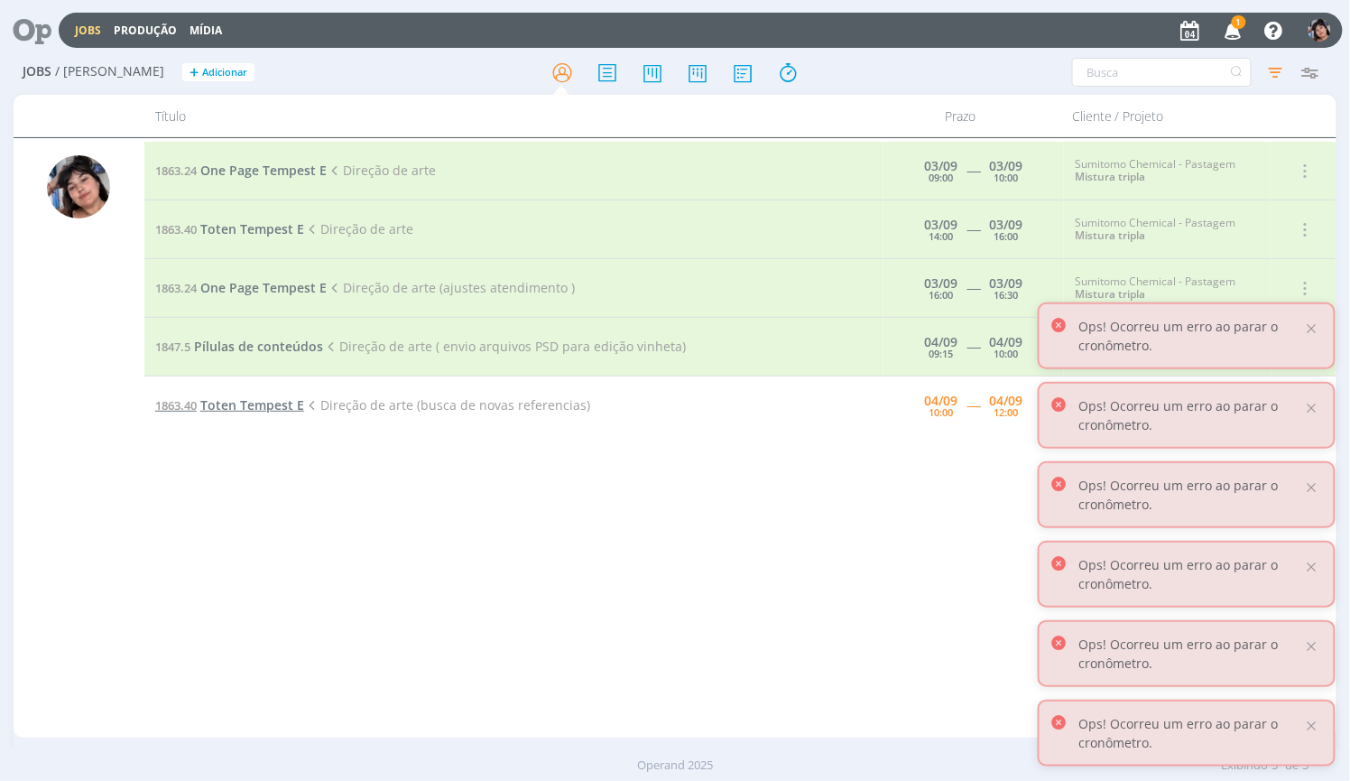
click at [283, 412] on span "Toten Tempest E" at bounding box center [252, 404] width 104 height 17
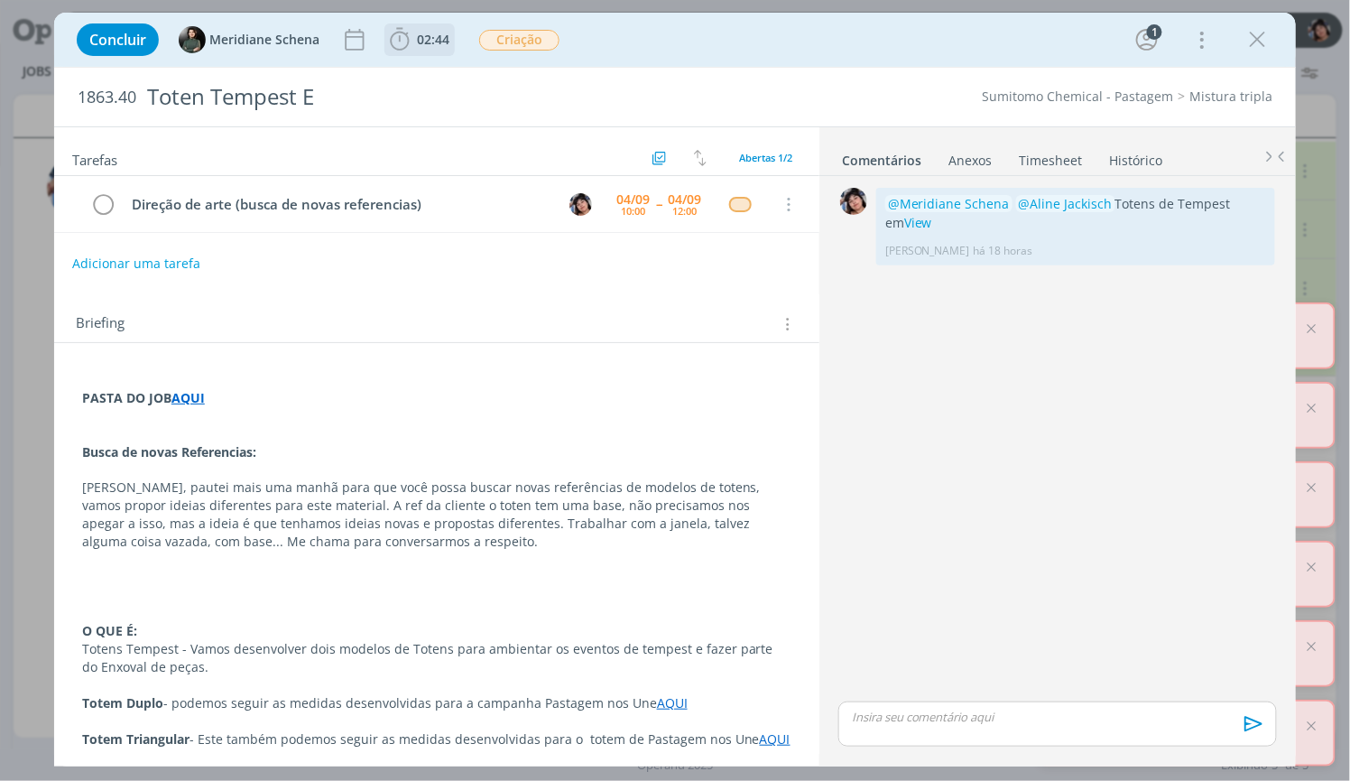
click at [402, 41] on icon "dialog" at bounding box center [399, 39] width 27 height 27
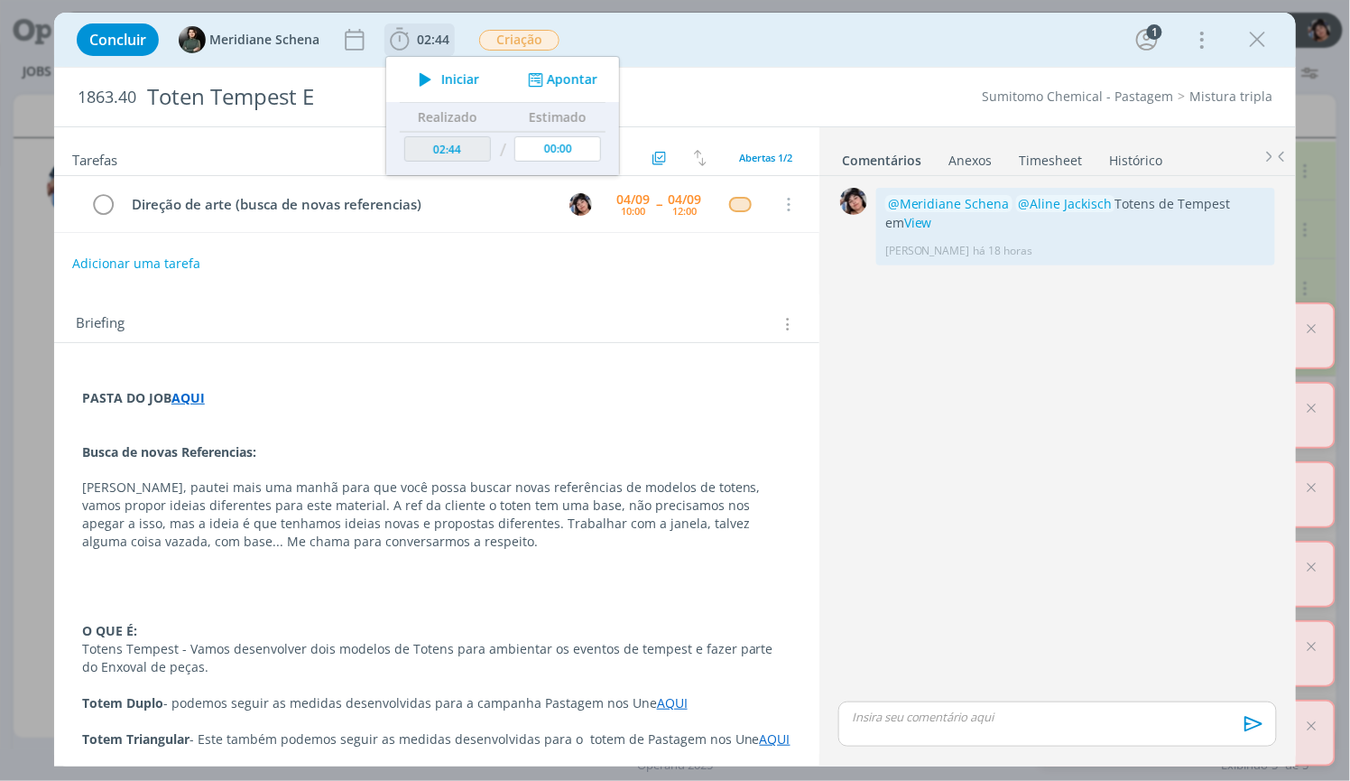
click at [422, 81] on icon "dialog" at bounding box center [426, 79] width 32 height 23
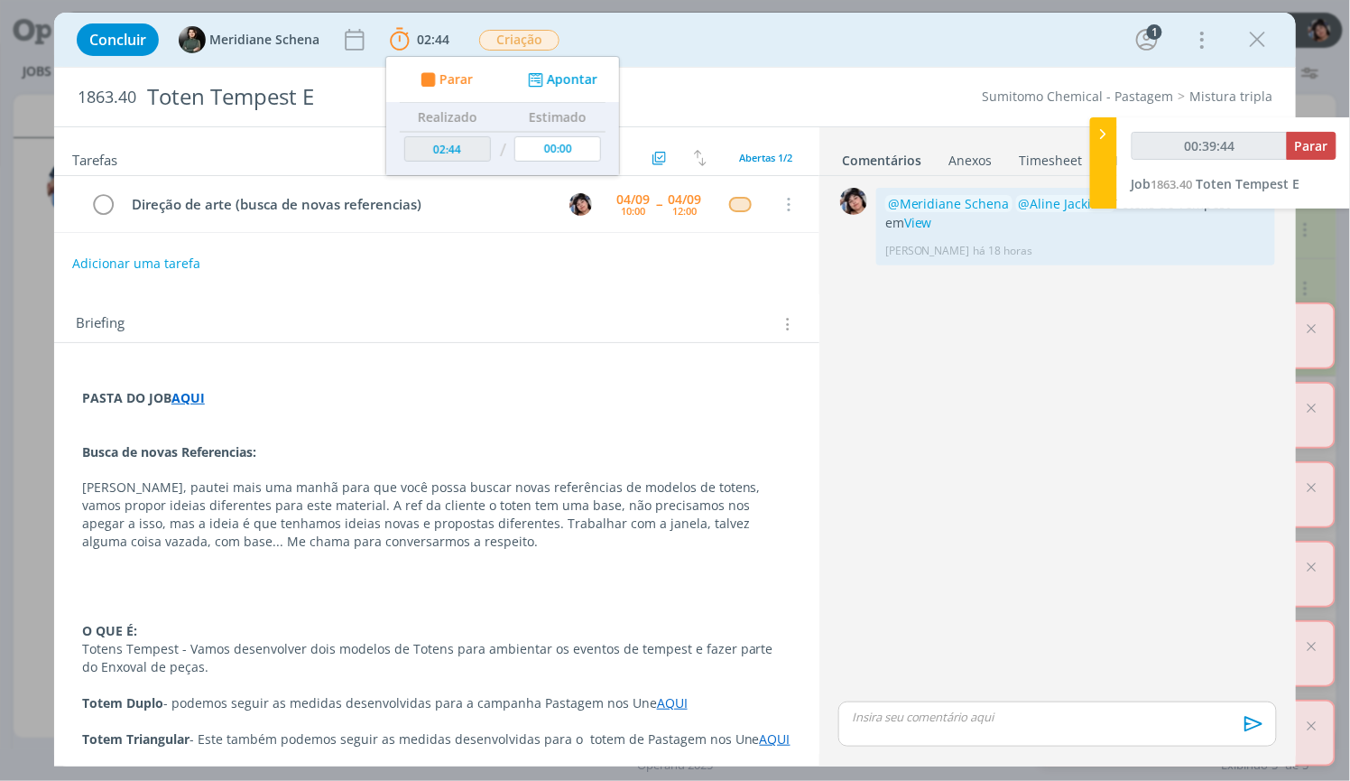
type input "00:40:44"
